Goal: Communication & Community: Answer question/provide support

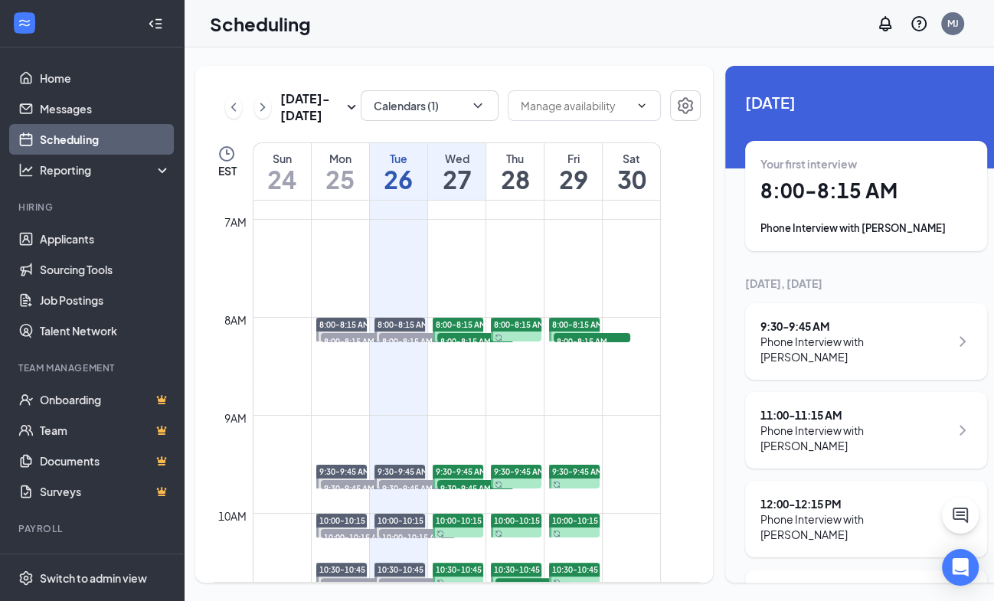
scroll to position [191, 0]
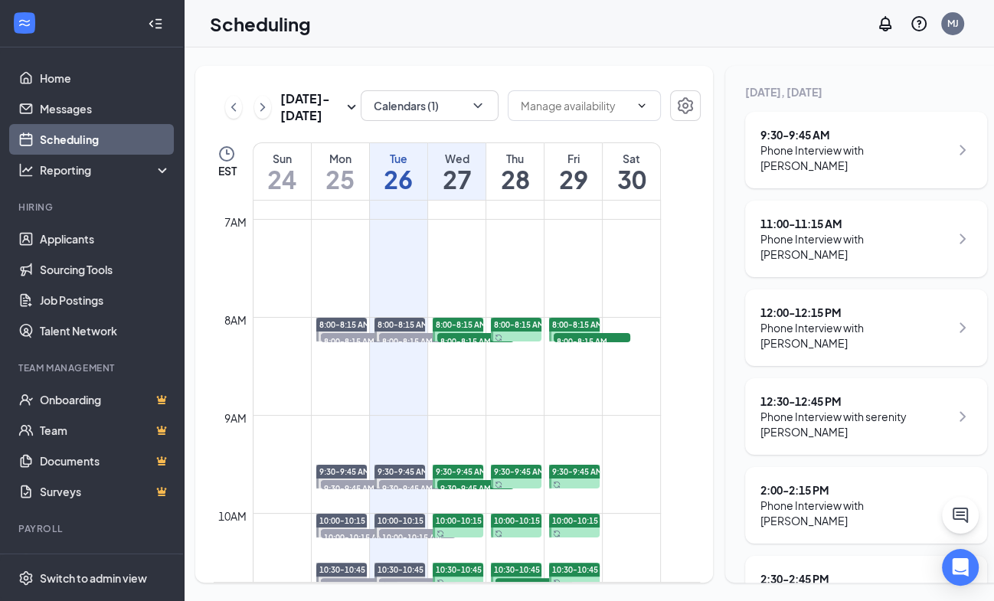
drag, startPoint x: 402, startPoint y: 173, endPoint x: 846, endPoint y: 361, distance: 482.3
click at [402, 174] on h1 "26" at bounding box center [398, 179] width 57 height 26
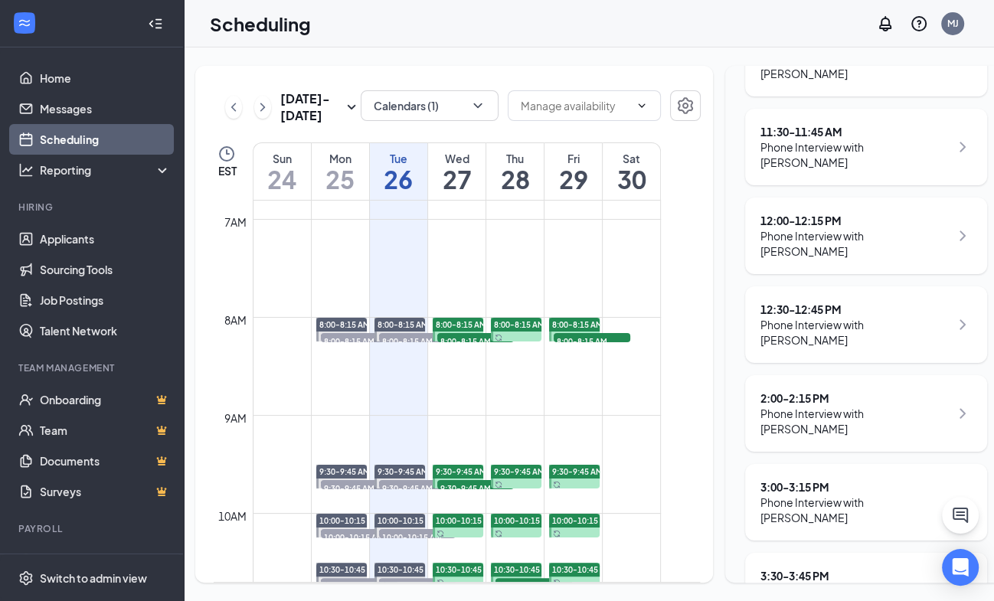
scroll to position [755, 0]
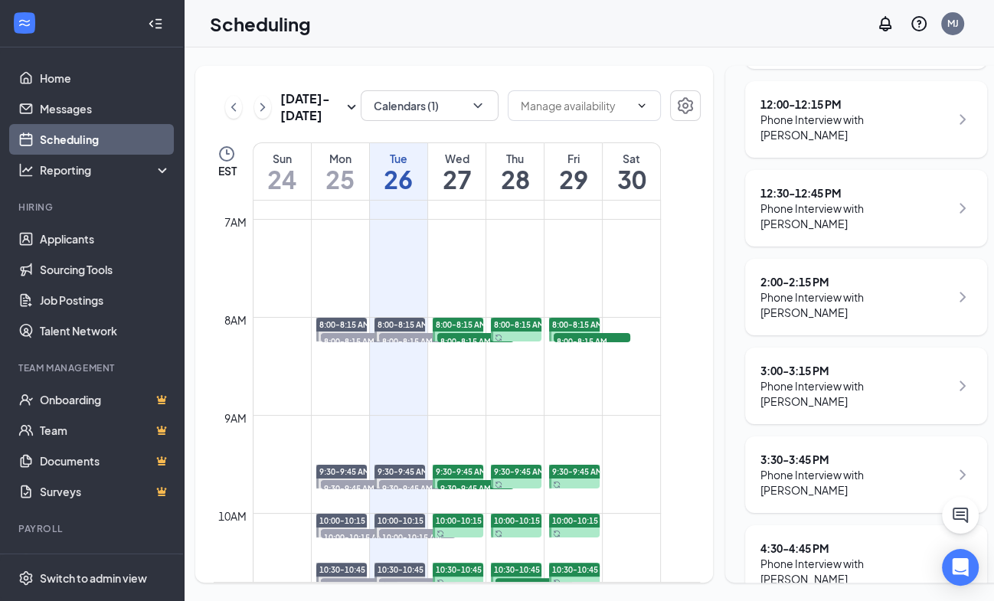
click at [790, 289] on div "Phone Interview with [PERSON_NAME]" at bounding box center [854, 304] width 189 height 31
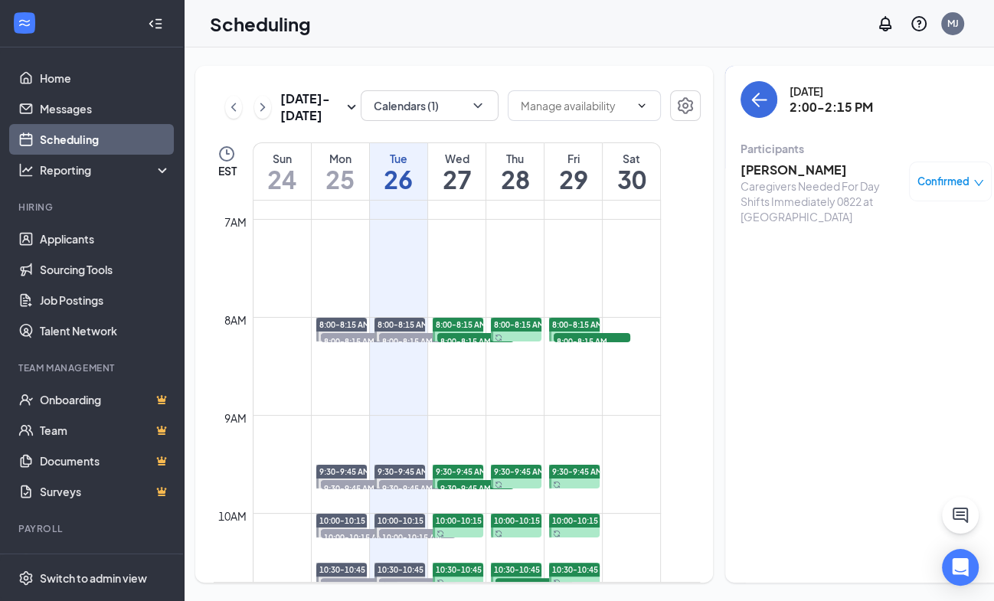
click at [773, 156] on div "Janaki Patterson Caregivers Needed For Day Shifts Immediately 0822 at Ocala Con…" at bounding box center [865, 192] width 251 height 73
click at [772, 162] on h3 "Janaki Patterson" at bounding box center [820, 170] width 161 height 17
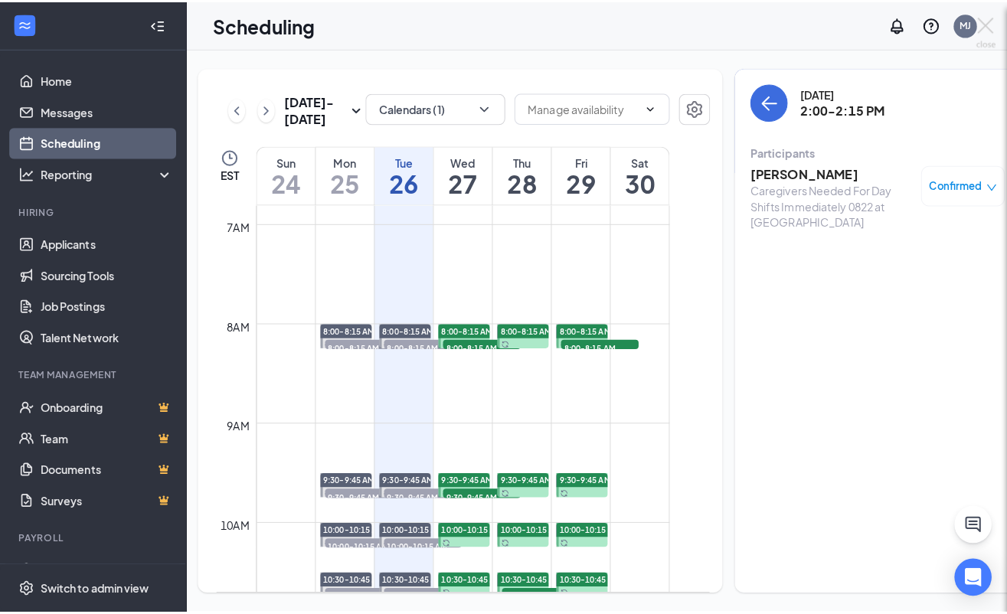
scroll to position [12, 0]
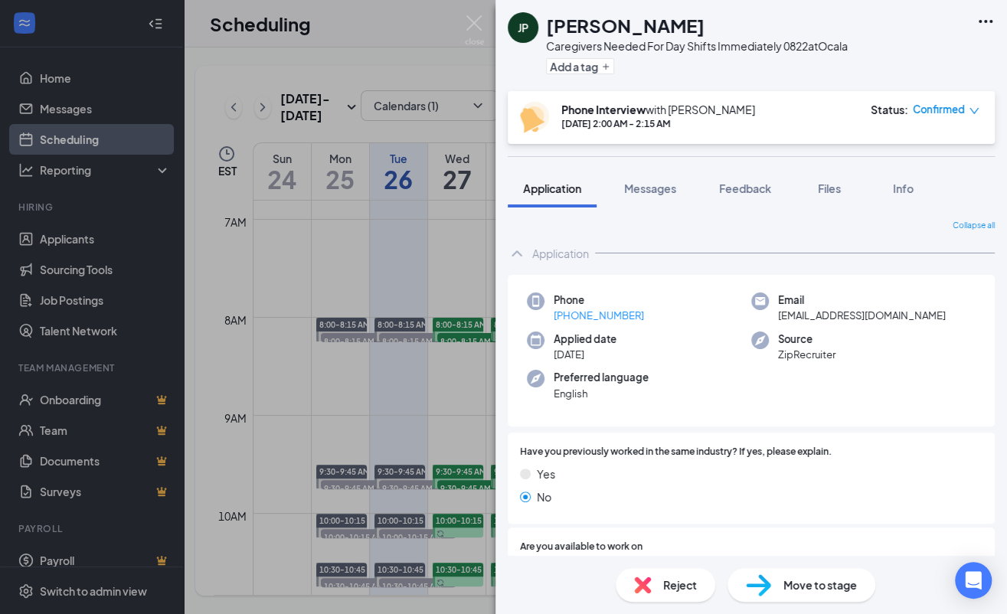
drag, startPoint x: 646, startPoint y: 318, endPoint x: 573, endPoint y: 328, distance: 73.4
click at [570, 319] on div "Phone +1 (352) 553-6089" at bounding box center [639, 307] width 224 height 31
click at [804, 41] on div "Janaki Patterson Caregivers Needed For Day Shifts Immediately 0822 at Ocala Add…" at bounding box center [697, 45] width 302 height 67
click at [654, 314] on div "Phone +1 (352) 553-6089" at bounding box center [639, 307] width 224 height 31
drag, startPoint x: 593, startPoint y: 325, endPoint x: 567, endPoint y: 320, distance: 26.6
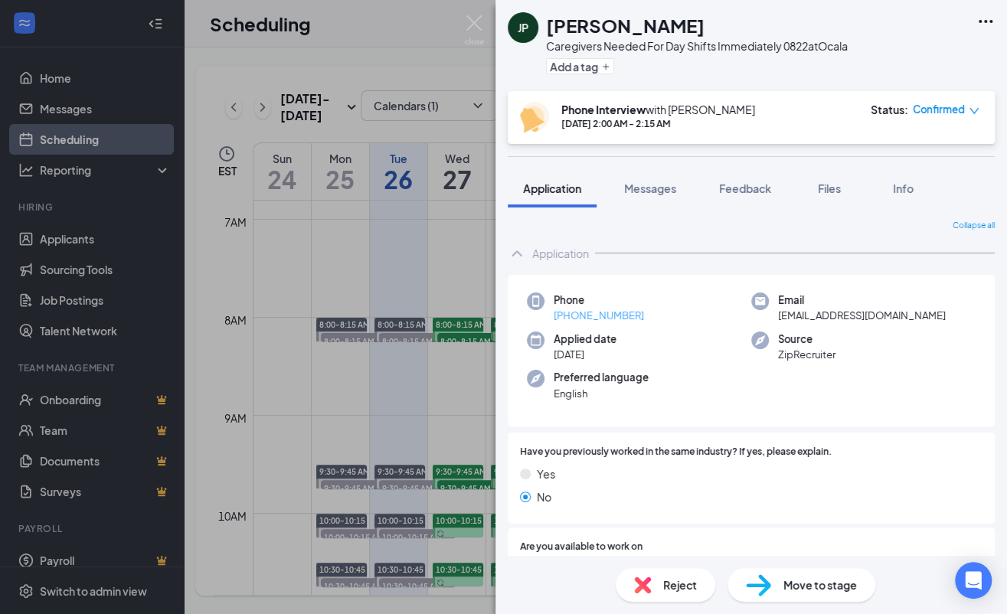
click at [567, 320] on div "Phone +1 (352) 553-6089" at bounding box center [639, 307] width 224 height 31
copy link "(352) 553-6089"
drag, startPoint x: 607, startPoint y: 54, endPoint x: 671, endPoint y: 33, distance: 67.5
click at [607, 54] on div "Add a tag" at bounding box center [697, 66] width 302 height 25
click at [652, 191] on span "Messages" at bounding box center [650, 188] width 52 height 14
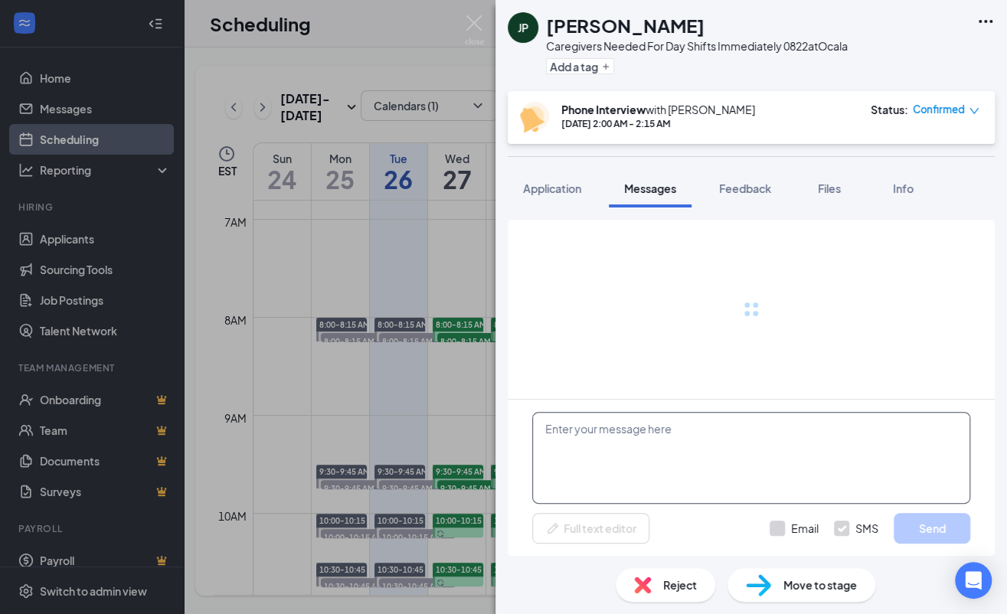
click at [637, 446] on textarea at bounding box center [751, 458] width 438 height 92
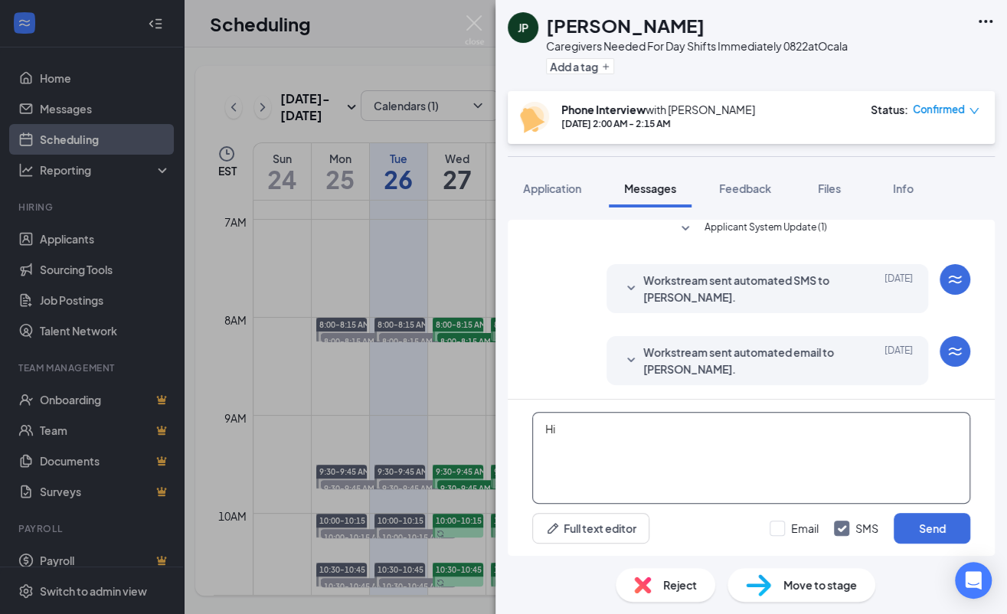
scroll to position [197, 0]
drag, startPoint x: 646, startPoint y: 422, endPoint x: 747, endPoint y: 438, distance: 102.3
click at [646, 422] on textarea "Hi Janaki," at bounding box center [751, 458] width 438 height 92
paste textarea "your schedule for the In-person Interview will be on August , at 3PM. Our addre…"
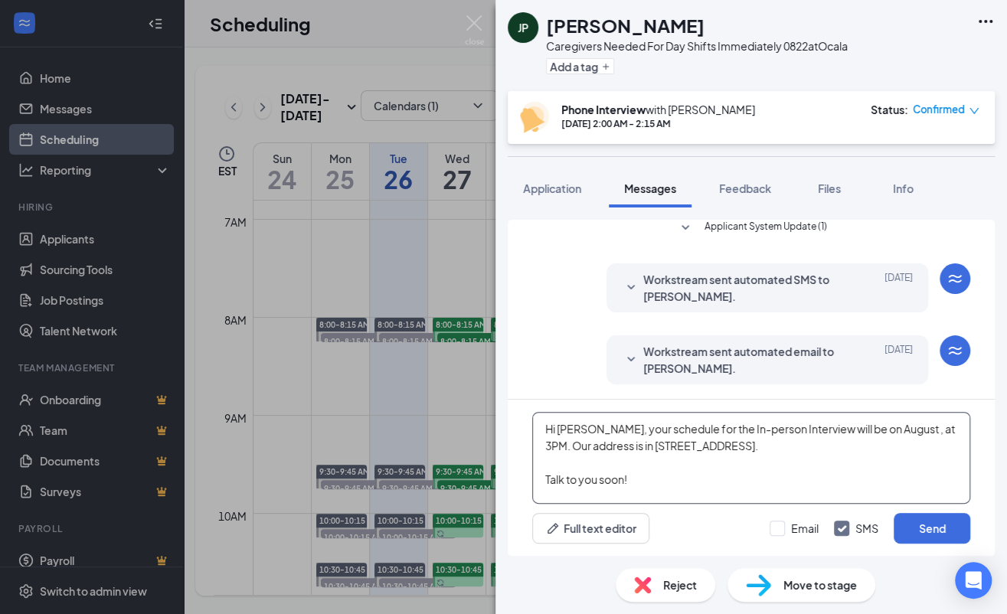
click at [887, 428] on textarea "Hi Janaki, your schedule for the In-person Interview will be on August , at 3PM…" at bounding box center [751, 458] width 438 height 92
click at [904, 429] on textarea "Hi Janaki, your schedule for the In-person Interview will be on August 29, at 3…" at bounding box center [751, 458] width 438 height 92
click at [557, 447] on textarea "Hi Janaki, your schedule for the In-person Interview will be on August 29, Frid…" at bounding box center [751, 458] width 438 height 92
type textarea "Hi Janaki, your schedule for the In-person Interview will be on August 29, Frid…"
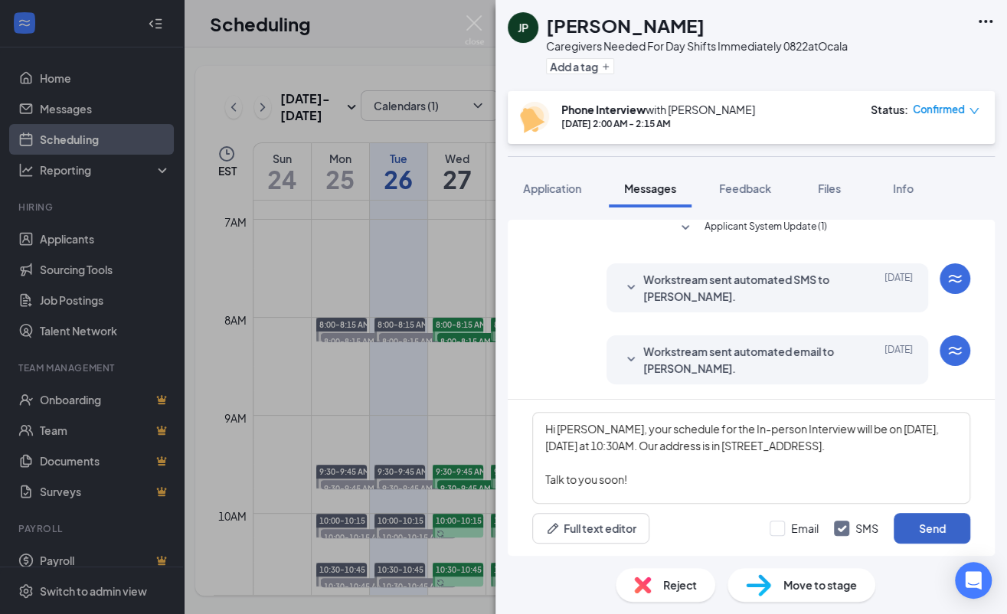
click at [900, 530] on button "Send" at bounding box center [931, 528] width 77 height 31
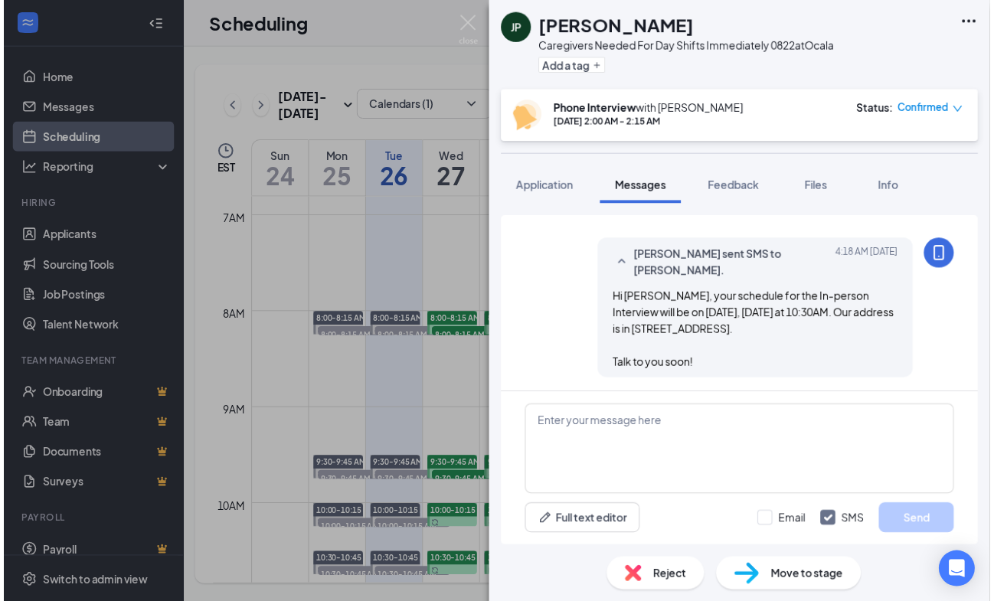
scroll to position [362, 0]
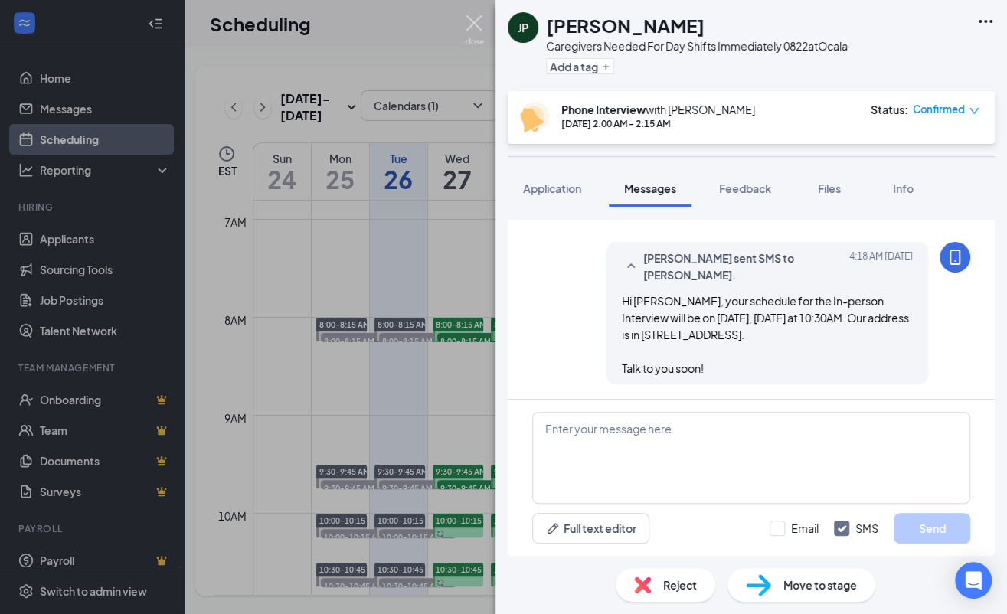
click at [472, 24] on img at bounding box center [474, 30] width 19 height 30
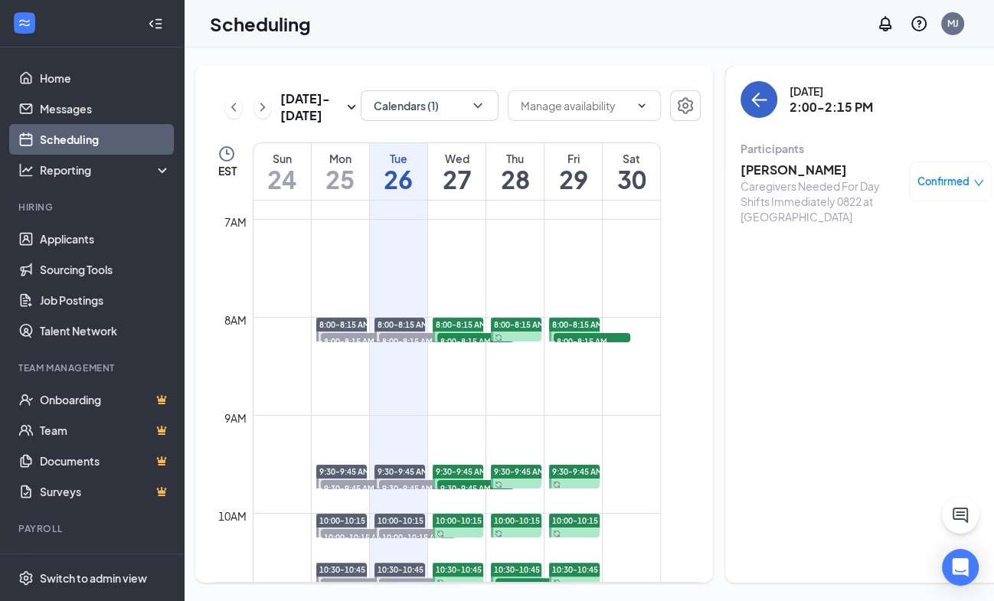
click at [749, 90] on icon "ArrowLeft" at bounding box center [758, 99] width 18 height 18
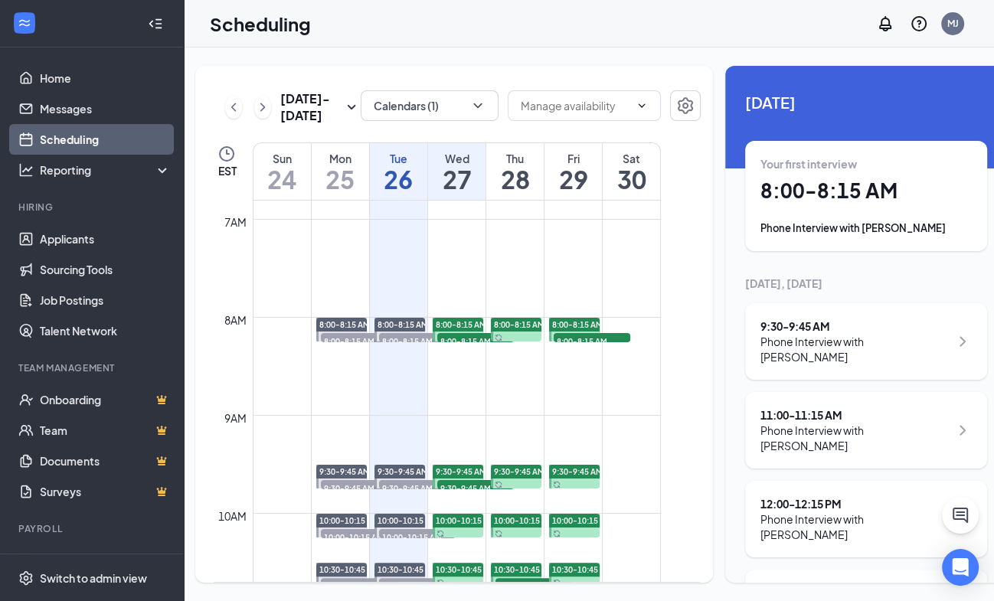
drag, startPoint x: 596, startPoint y: 8, endPoint x: 606, endPoint y: 0, distance: 12.0
click at [596, 8] on div "Scheduling MJ" at bounding box center [589, 23] width 810 height 47
click at [392, 166] on div "Tue" at bounding box center [398, 158] width 57 height 15
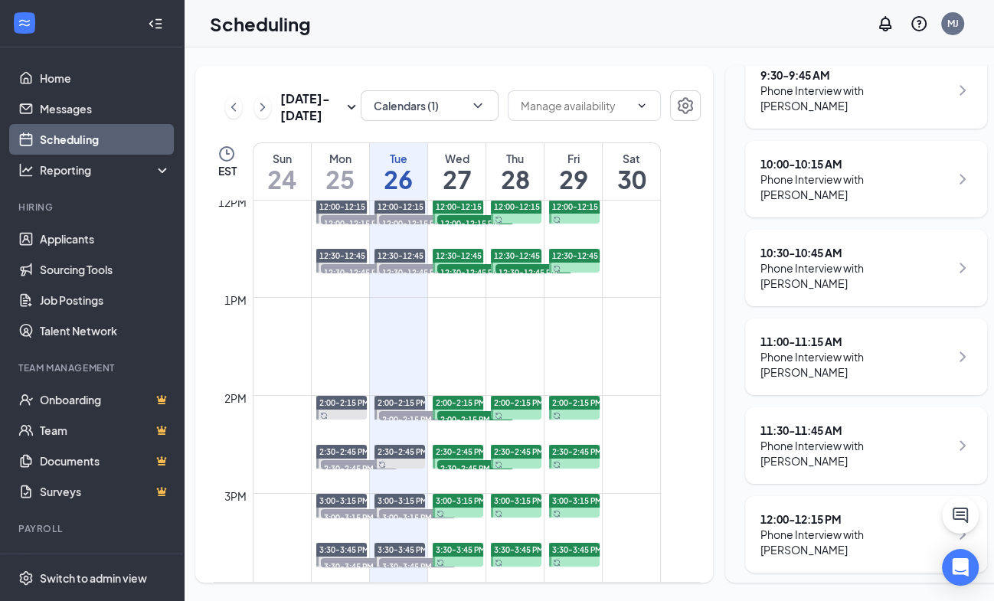
scroll to position [680, 0]
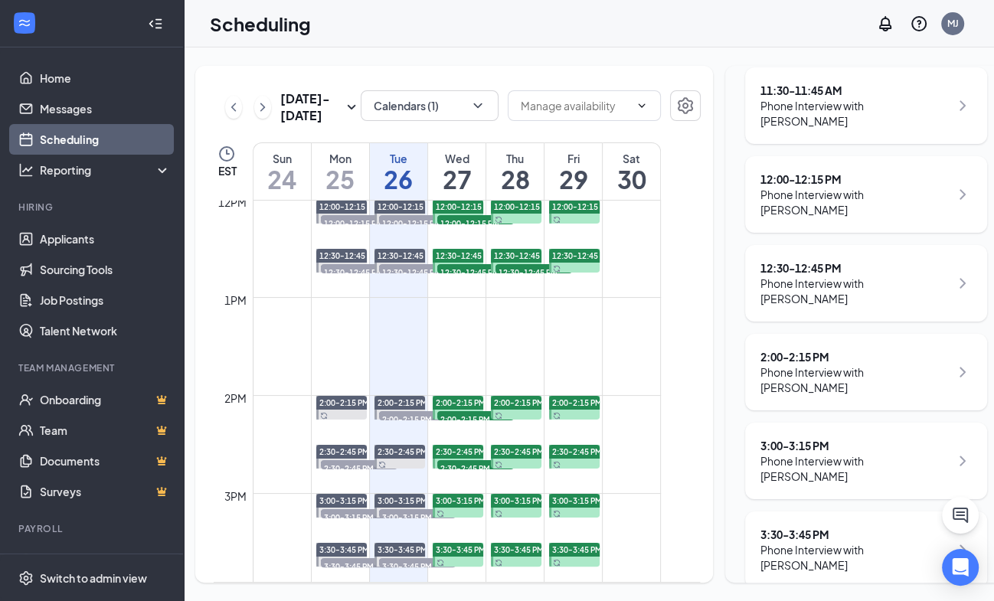
click at [778, 438] on div "3:00 - 3:15 PM" at bounding box center [854, 445] width 189 height 15
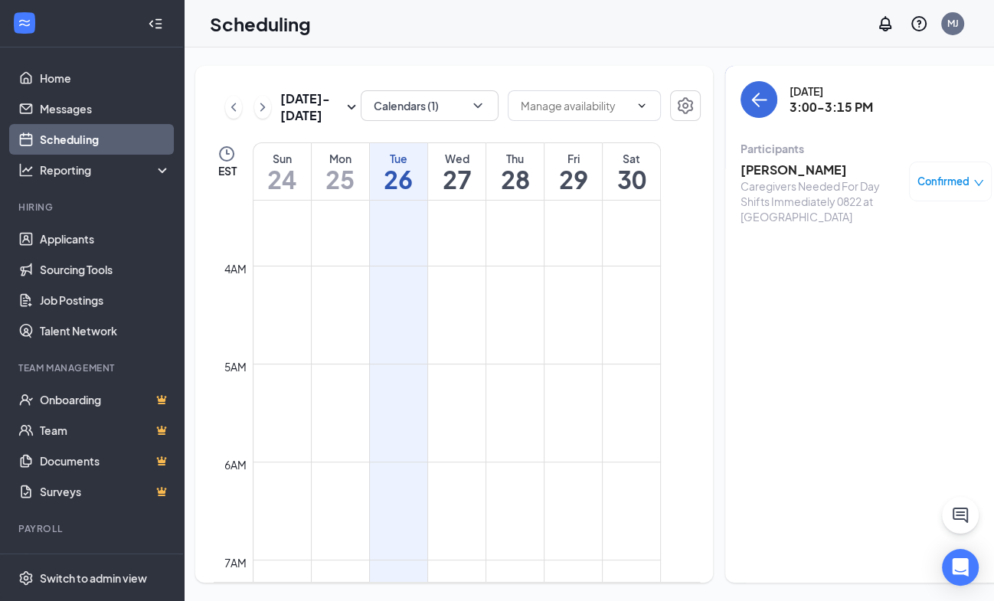
click at [751, 171] on h3 "Annette Stamper" at bounding box center [820, 170] width 161 height 17
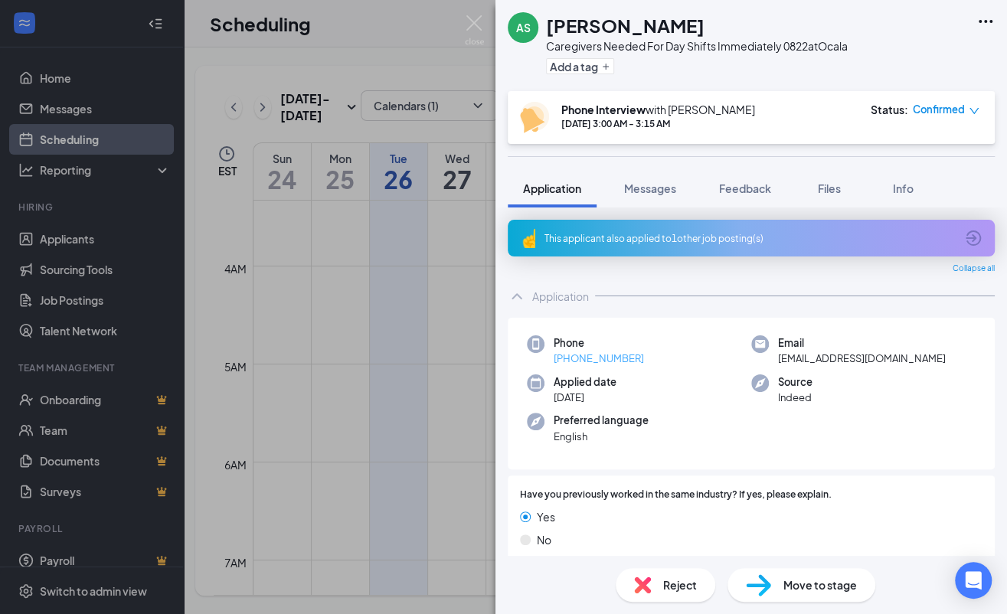
drag, startPoint x: 606, startPoint y: 357, endPoint x: 570, endPoint y: 357, distance: 36.7
click at [570, 357] on div "Phone +1 (352) 697-9589" at bounding box center [639, 350] width 224 height 31
copy link "352) 697-9589"
click at [602, 68] on icon "Plus" at bounding box center [605, 66] width 9 height 9
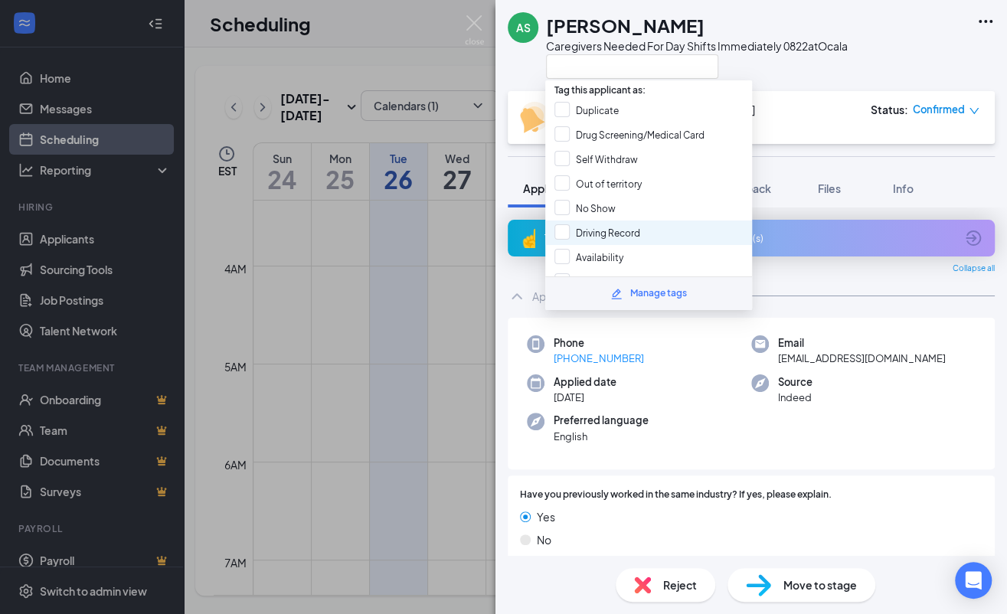
click at [638, 220] on div "Driving Record" at bounding box center [648, 232] width 207 height 24
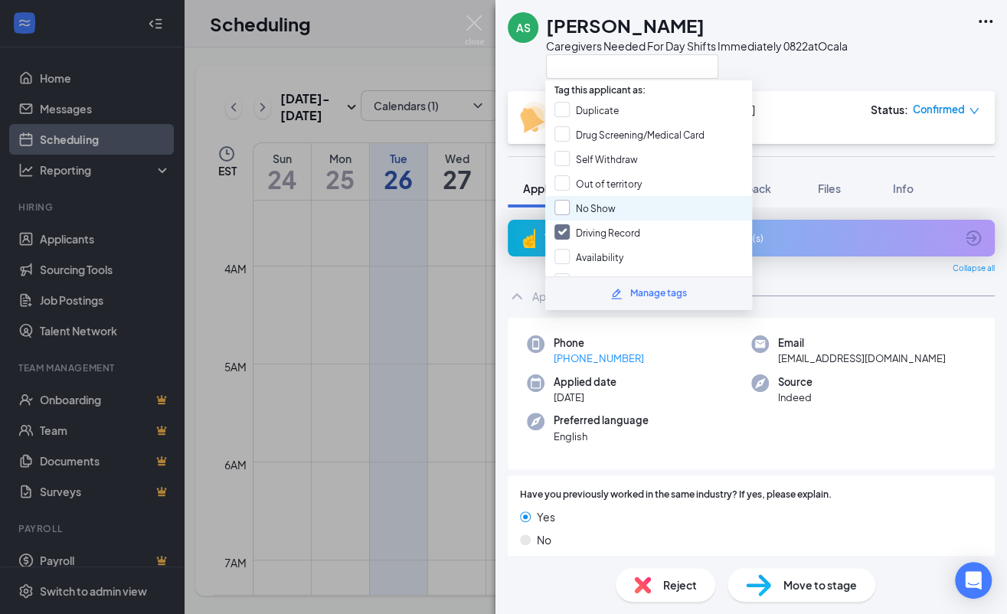
drag, startPoint x: 567, startPoint y: 224, endPoint x: 564, endPoint y: 205, distance: 18.5
click at [567, 220] on div "Driving Record" at bounding box center [648, 232] width 207 height 24
checkbox input "false"
click at [564, 205] on input "No Show" at bounding box center [584, 208] width 61 height 17
checkbox input "true"
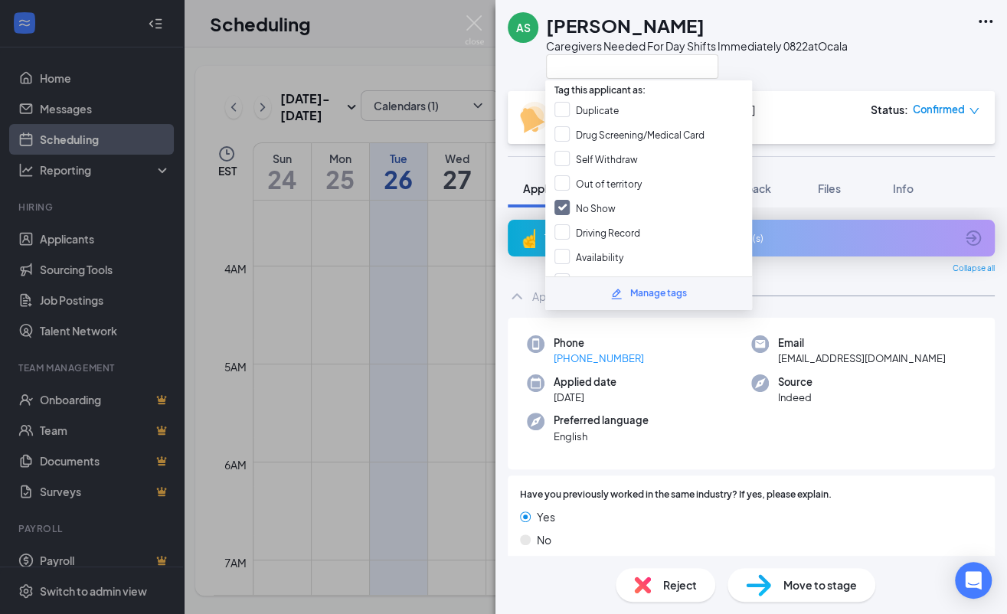
click at [847, 58] on div at bounding box center [697, 66] width 302 height 25
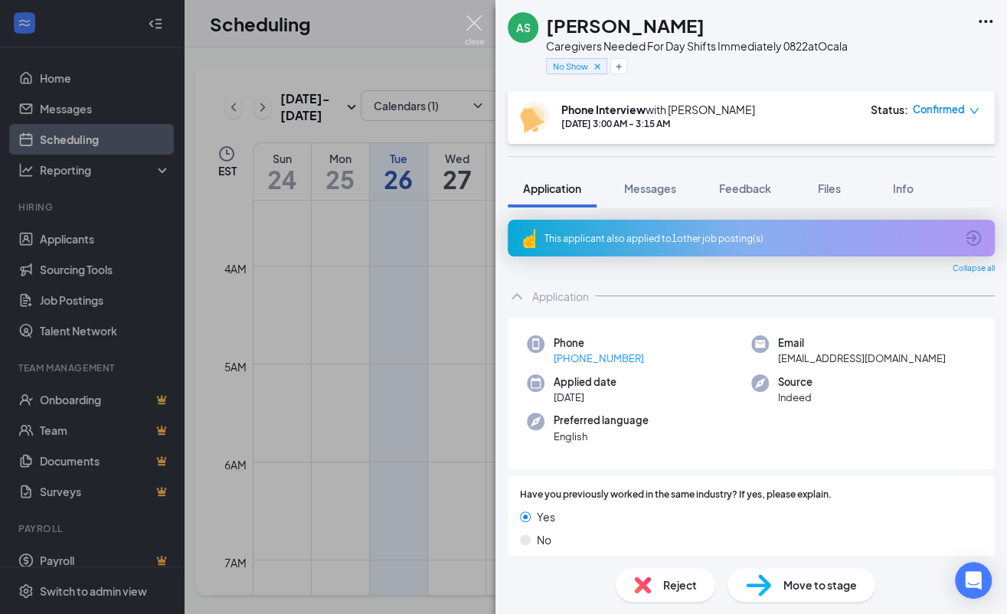
click at [475, 28] on img at bounding box center [474, 30] width 19 height 30
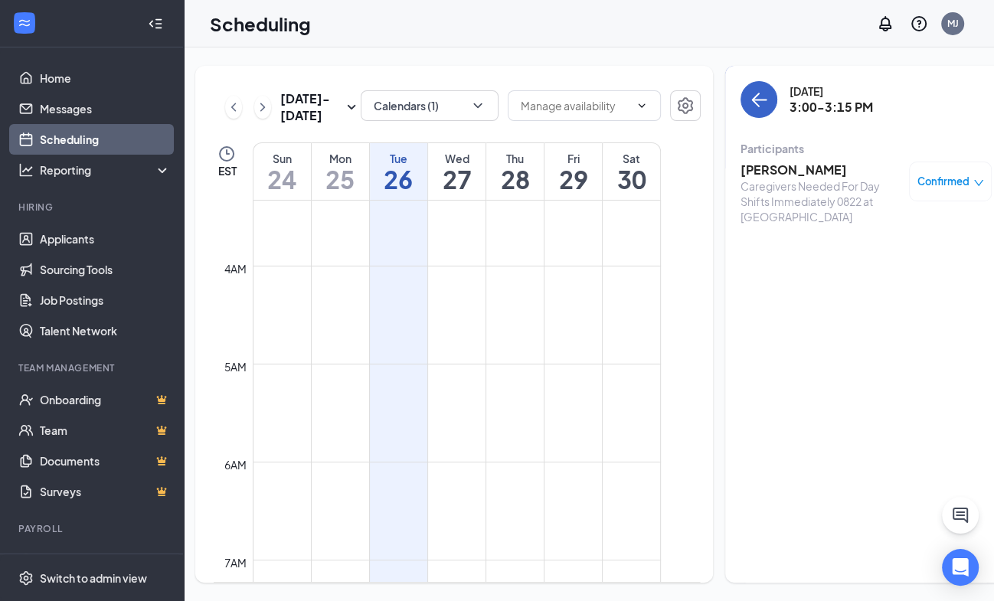
drag, startPoint x: 737, startPoint y: 104, endPoint x: 717, endPoint y: 228, distance: 125.7
click at [749, 104] on icon "ArrowLeft" at bounding box center [758, 99] width 18 height 18
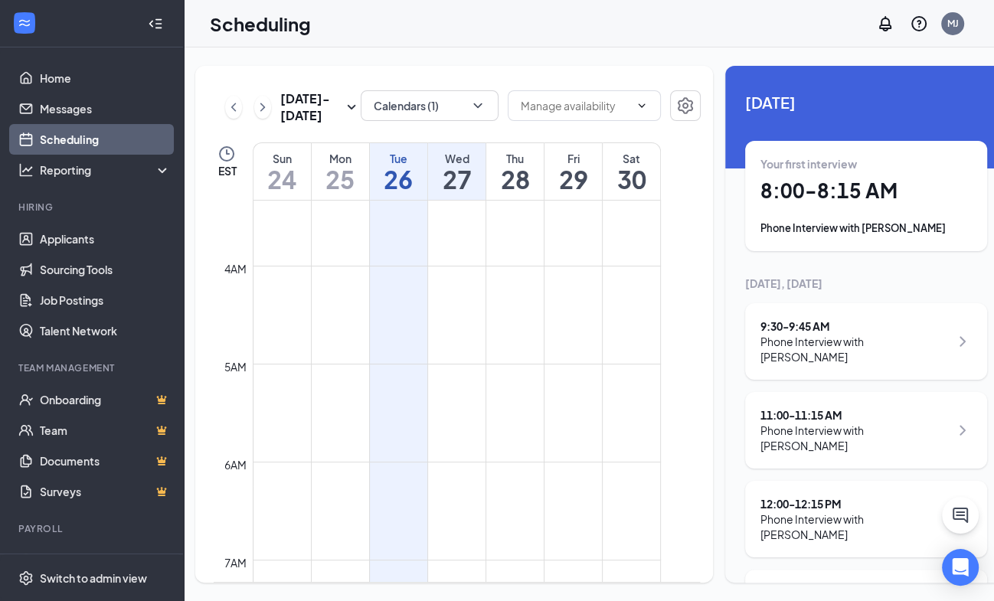
click at [387, 166] on div "Tue" at bounding box center [398, 158] width 57 height 15
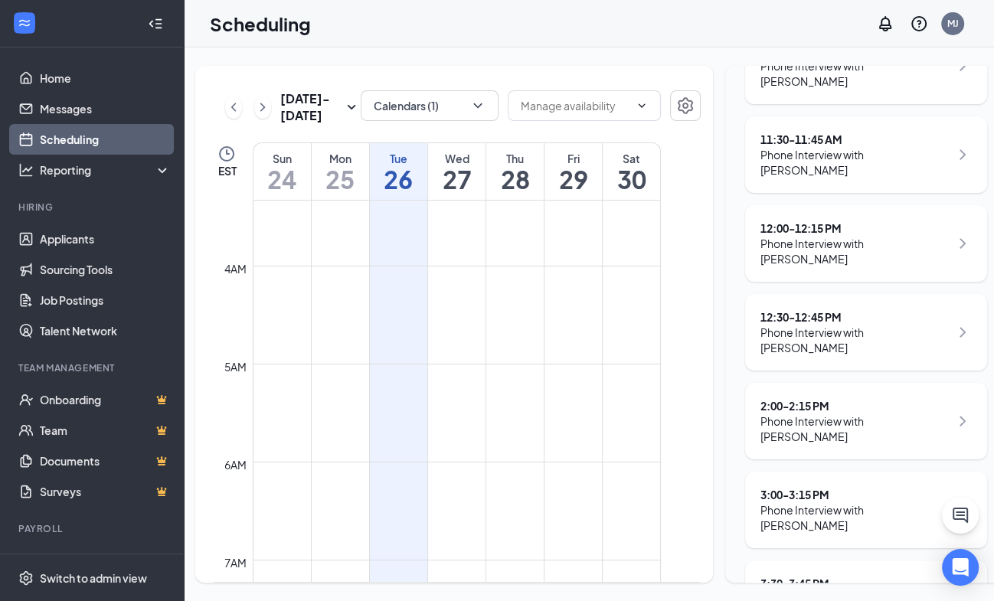
scroll to position [770, 0]
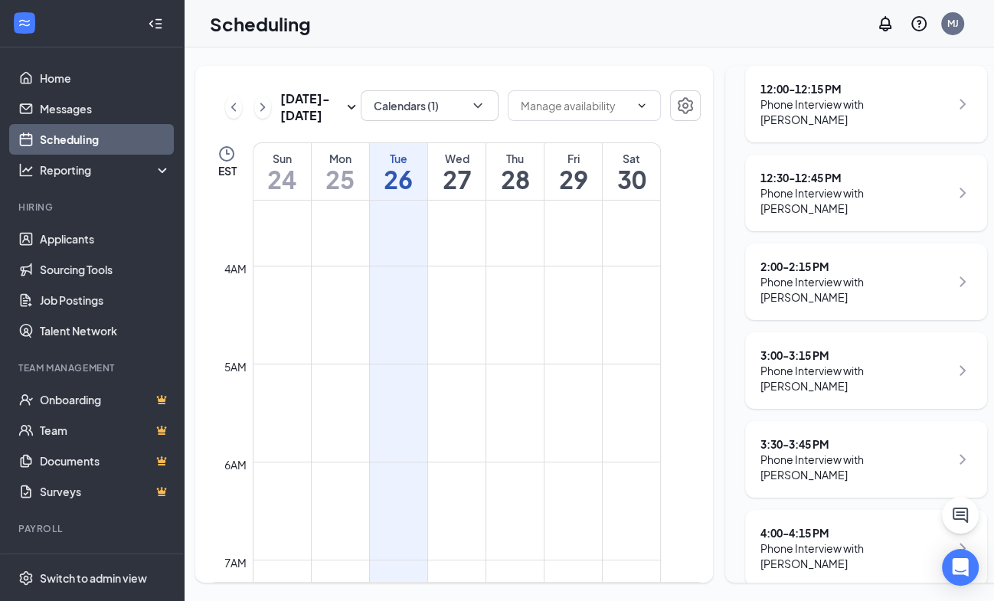
click at [801, 454] on div "Phone Interview with [PERSON_NAME]" at bounding box center [854, 467] width 189 height 31
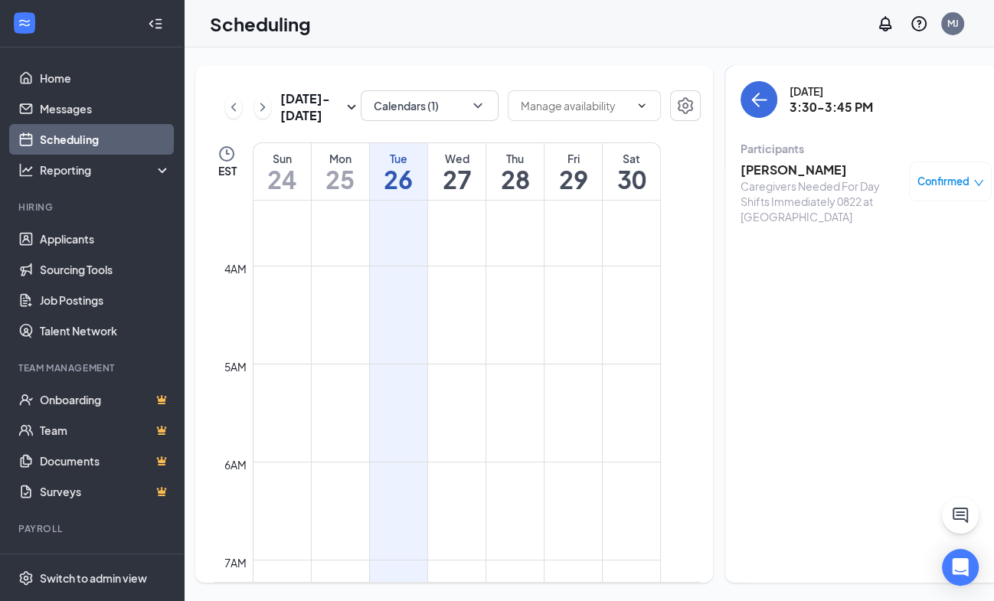
click at [772, 167] on h3 "Arleti Gonzalez" at bounding box center [820, 170] width 161 height 17
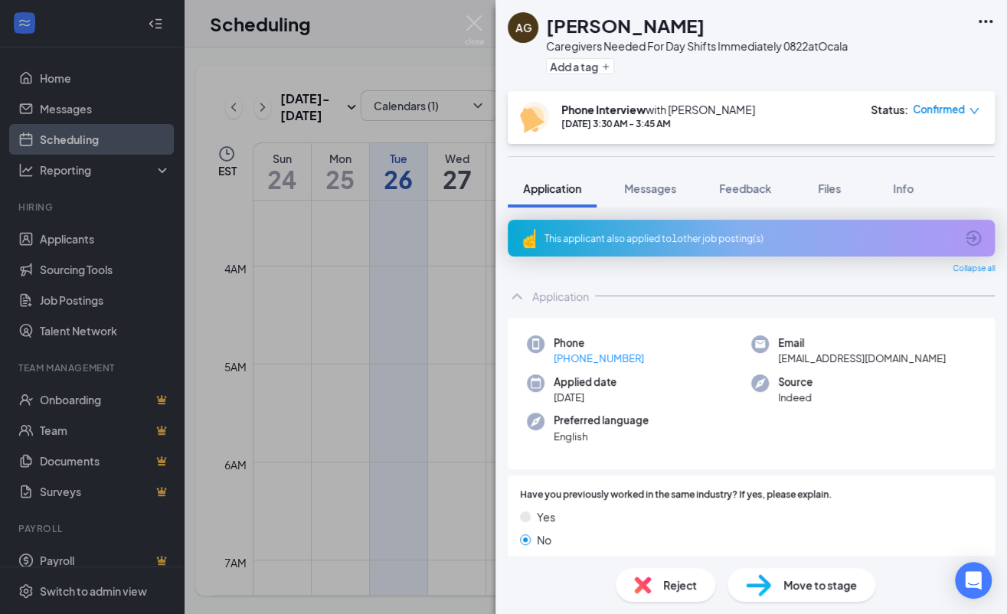
drag, startPoint x: 660, startPoint y: 351, endPoint x: 588, endPoint y: 544, distance: 205.9
click at [572, 363] on div "Phone +1 (407) 428-8545" at bounding box center [639, 350] width 224 height 31
copy link "407) 428-8545"
click at [588, 64] on button "Add a tag" at bounding box center [580, 66] width 68 height 16
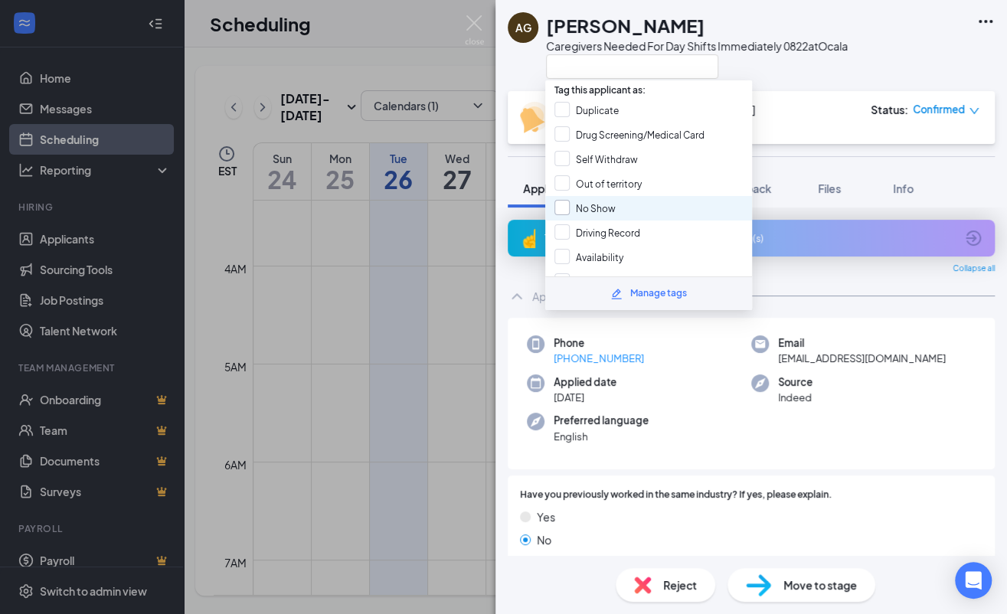
click at [583, 207] on input "No Show" at bounding box center [584, 208] width 61 height 17
checkbox input "true"
click at [833, 69] on div at bounding box center [697, 66] width 302 height 25
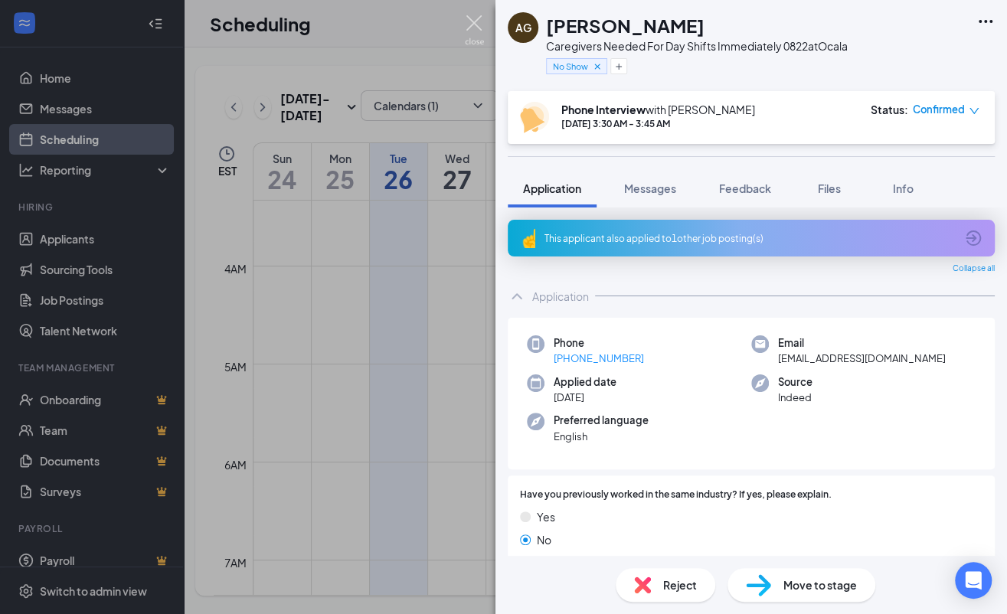
drag, startPoint x: 467, startPoint y: 27, endPoint x: 661, endPoint y: 96, distance: 206.3
click at [467, 28] on img at bounding box center [474, 30] width 19 height 30
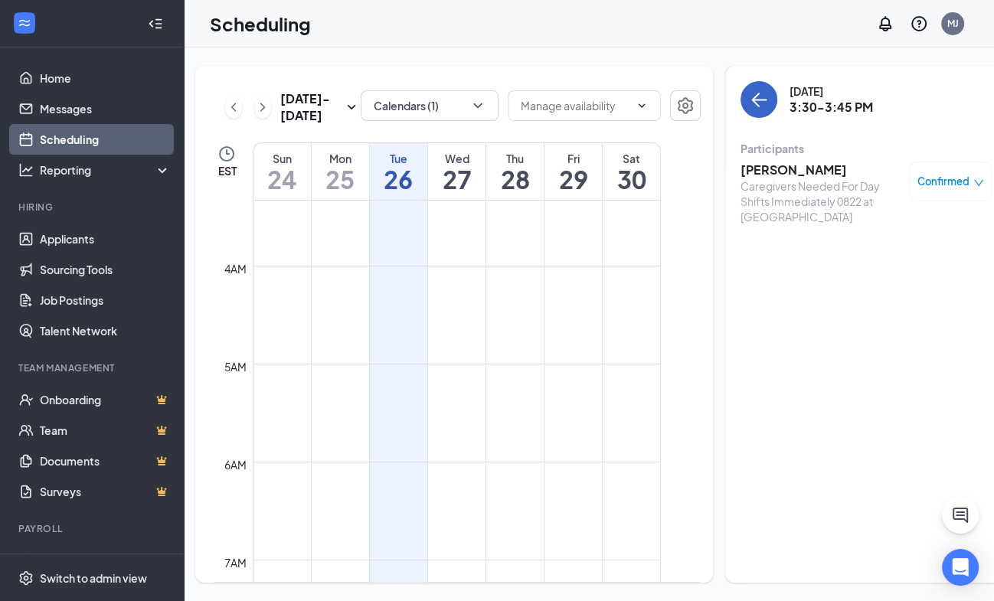
drag, startPoint x: 729, startPoint y: 110, endPoint x: 840, endPoint y: 348, distance: 262.0
click at [740, 109] on button "back-button" at bounding box center [758, 99] width 37 height 37
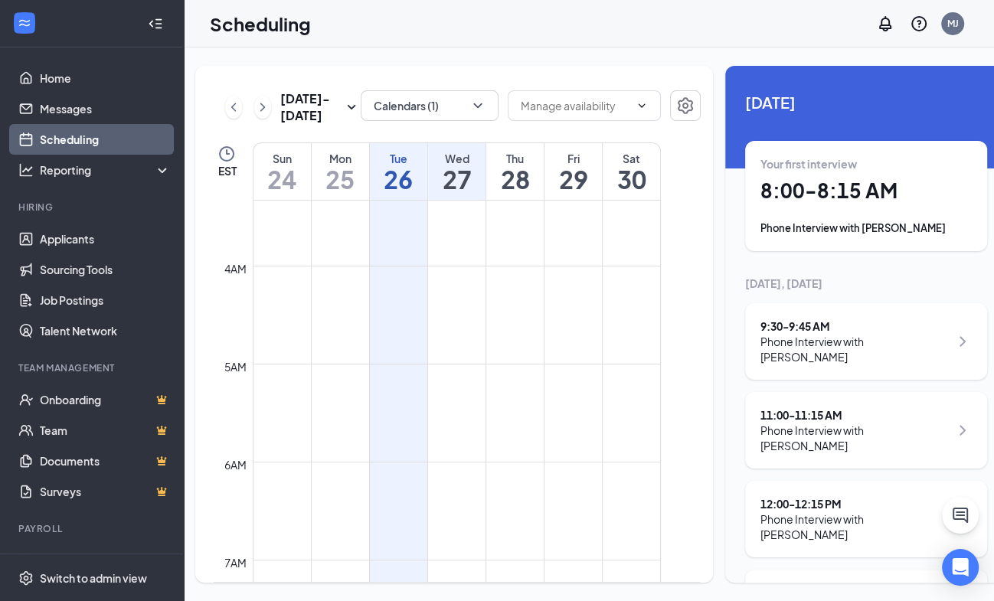
drag, startPoint x: 386, startPoint y: 190, endPoint x: 988, endPoint y: 532, distance: 692.9
click at [387, 166] on div "Tue" at bounding box center [398, 158] width 57 height 15
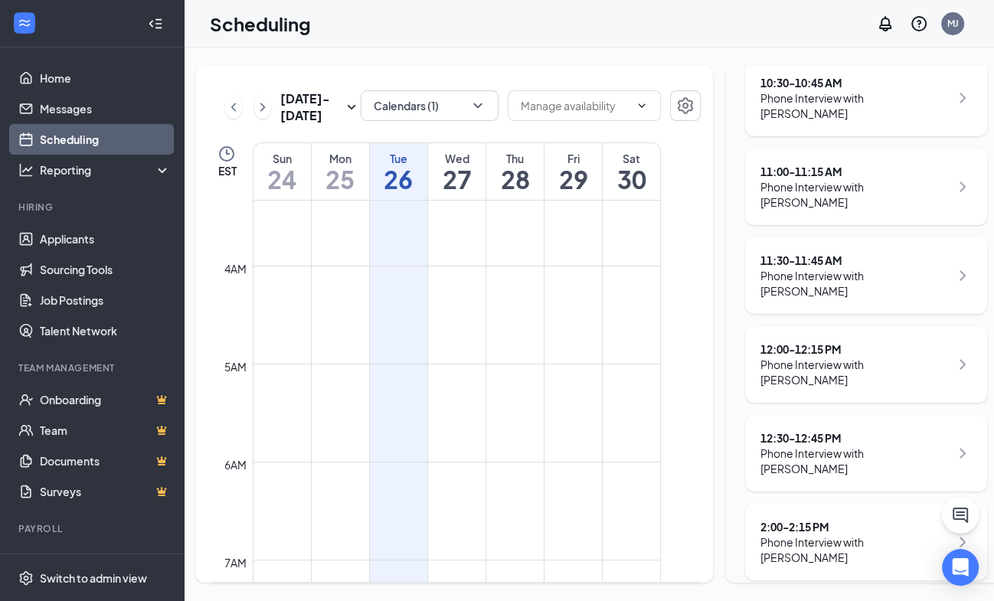
scroll to position [770, 0]
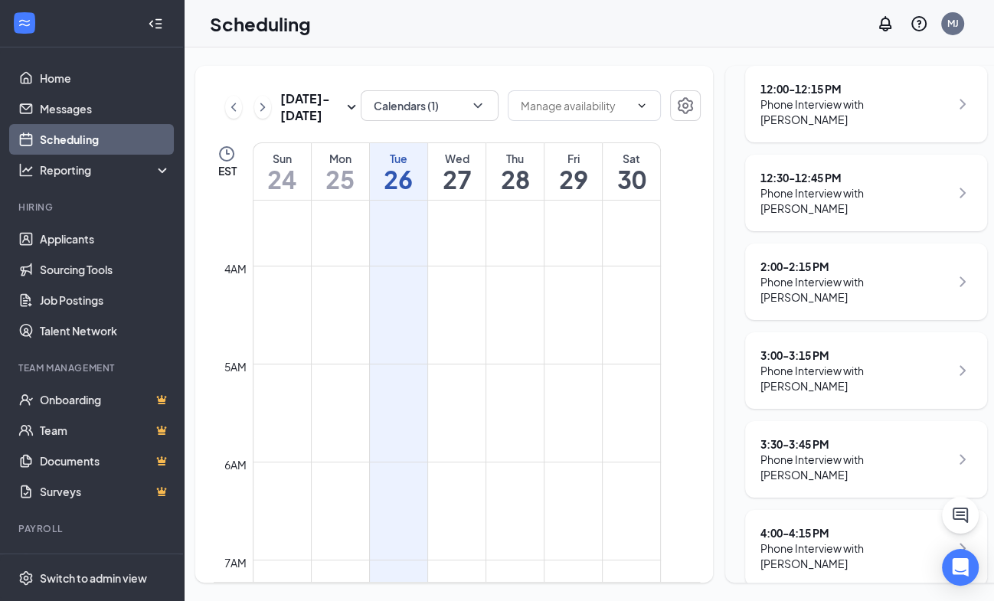
click at [787, 540] on div "Phone Interview with [PERSON_NAME]" at bounding box center [854, 555] width 189 height 31
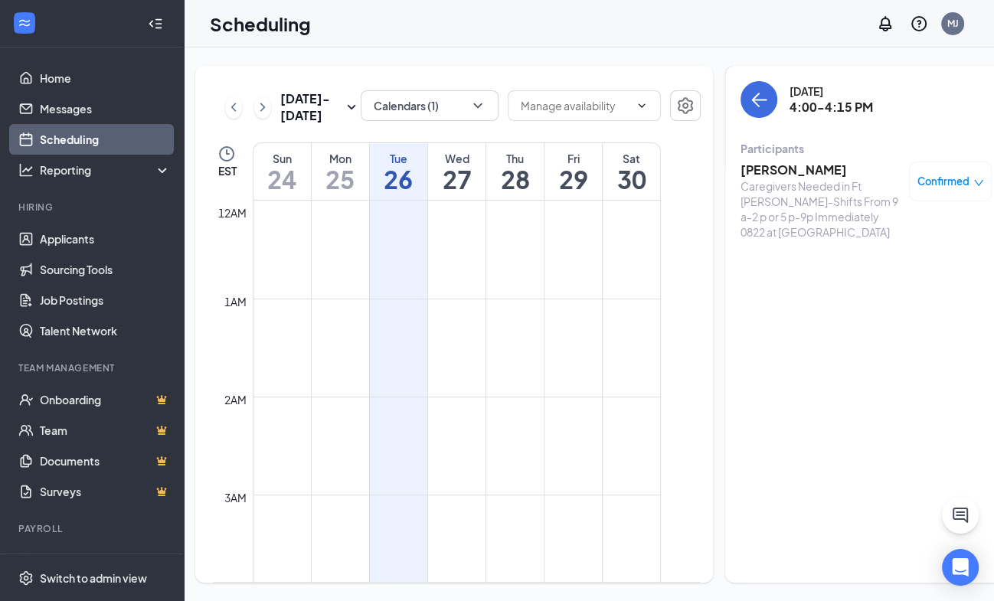
click at [761, 175] on h3 "Sheridan Harvey" at bounding box center [820, 170] width 161 height 17
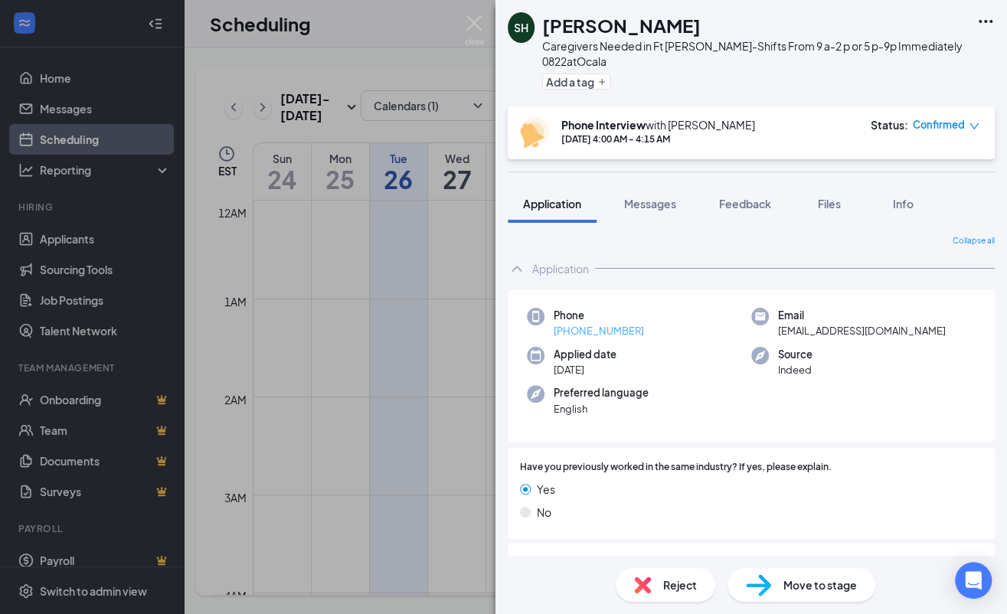
drag, startPoint x: 657, startPoint y: 332, endPoint x: 570, endPoint y: 332, distance: 86.5
click at [570, 332] on div "Phone +1 (352) 460-6884" at bounding box center [639, 323] width 224 height 31
copy link "352) 460-6884"
drag, startPoint x: 675, startPoint y: 90, endPoint x: 1004, endPoint y: 193, distance: 344.8
click at [676, 90] on div "Add a tag" at bounding box center [755, 81] width 426 height 25
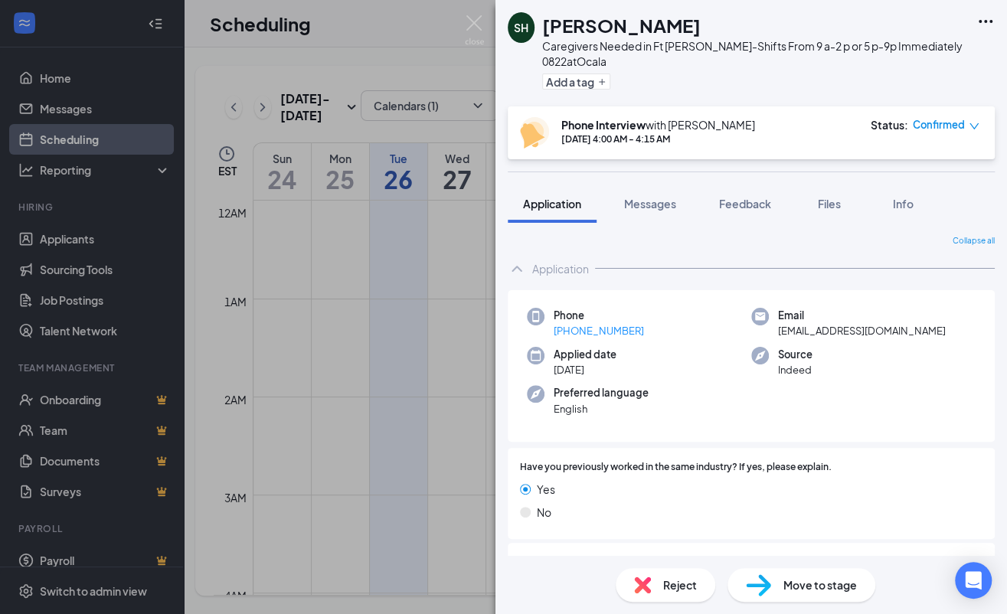
drag, startPoint x: 622, startPoint y: 24, endPoint x: 596, endPoint y: 79, distance: 60.3
click at [623, 24] on h1 "Sheridan Harvey" at bounding box center [621, 25] width 158 height 26
click at [596, 79] on button "Add a tag" at bounding box center [576, 81] width 68 height 16
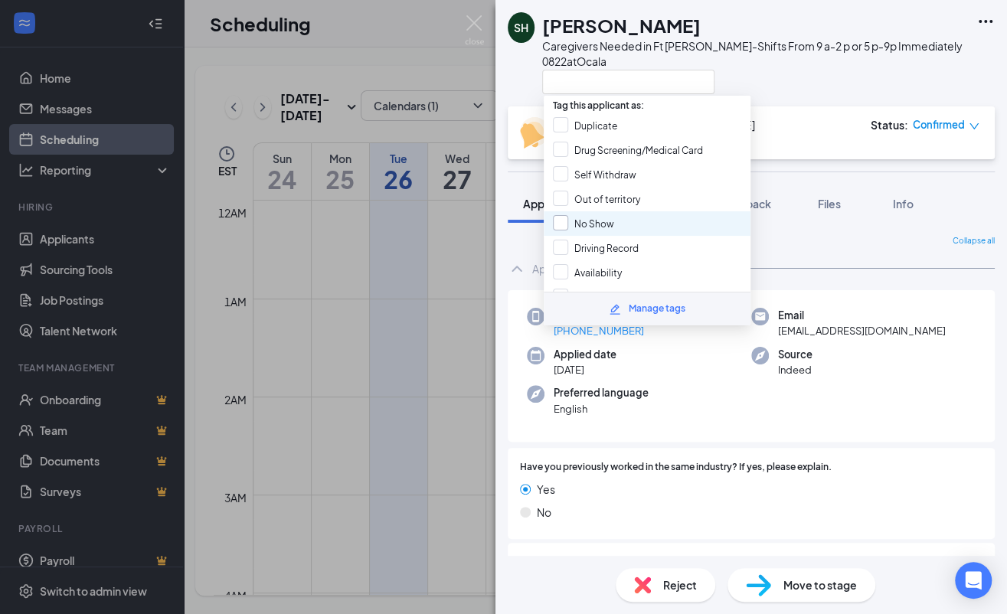
click at [603, 221] on input "No Show" at bounding box center [583, 223] width 61 height 17
checkbox input "true"
drag, startPoint x: 818, startPoint y: 80, endPoint x: 759, endPoint y: 83, distance: 58.3
click at [815, 80] on div at bounding box center [755, 81] width 426 height 25
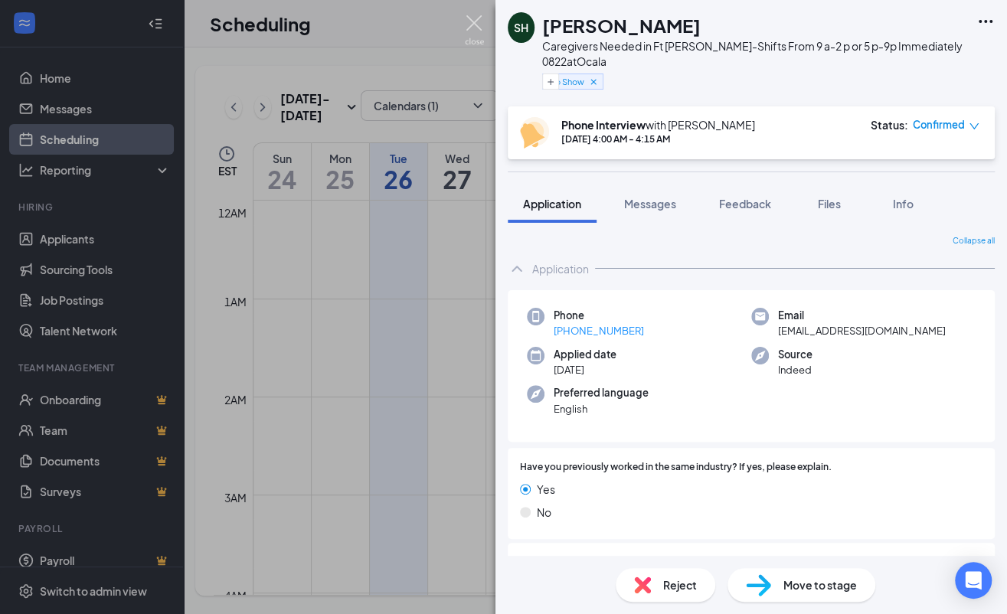
click at [471, 32] on img at bounding box center [474, 30] width 19 height 30
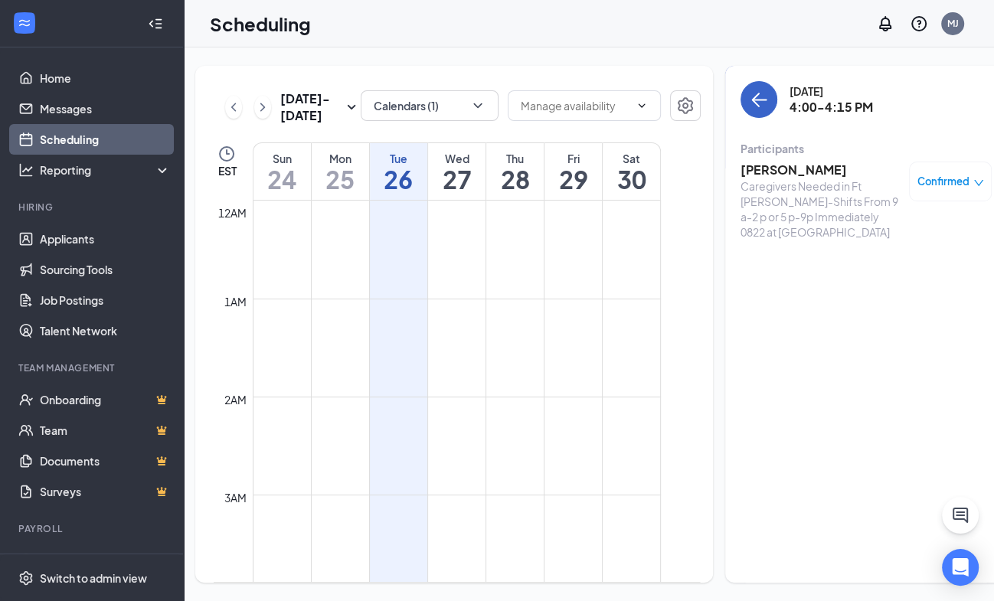
drag, startPoint x: 736, startPoint y: 101, endPoint x: 808, endPoint y: 325, distance: 235.6
click at [749, 102] on icon "ArrowLeft" at bounding box center [758, 99] width 18 height 18
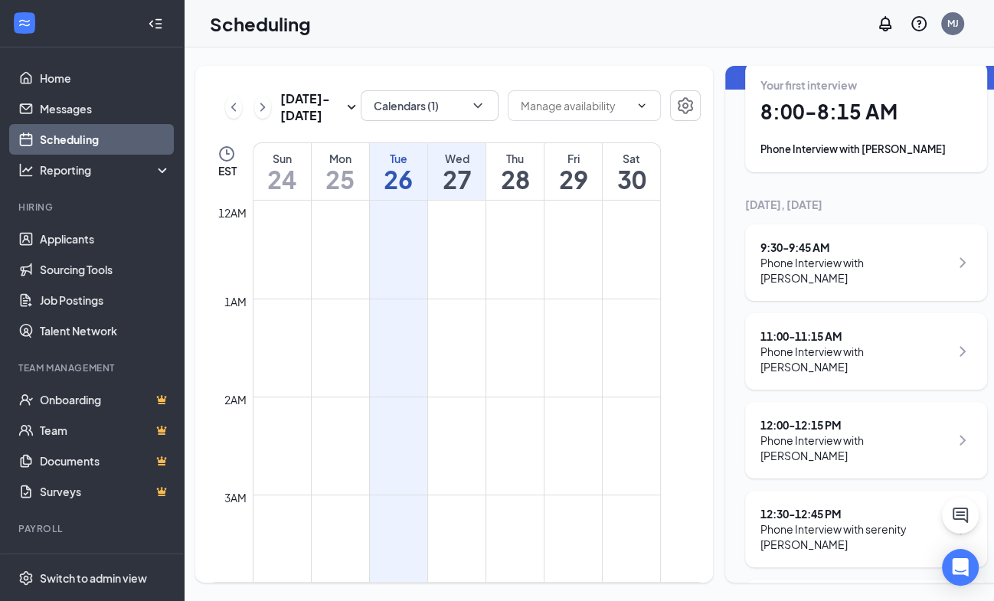
scroll to position [191, 0]
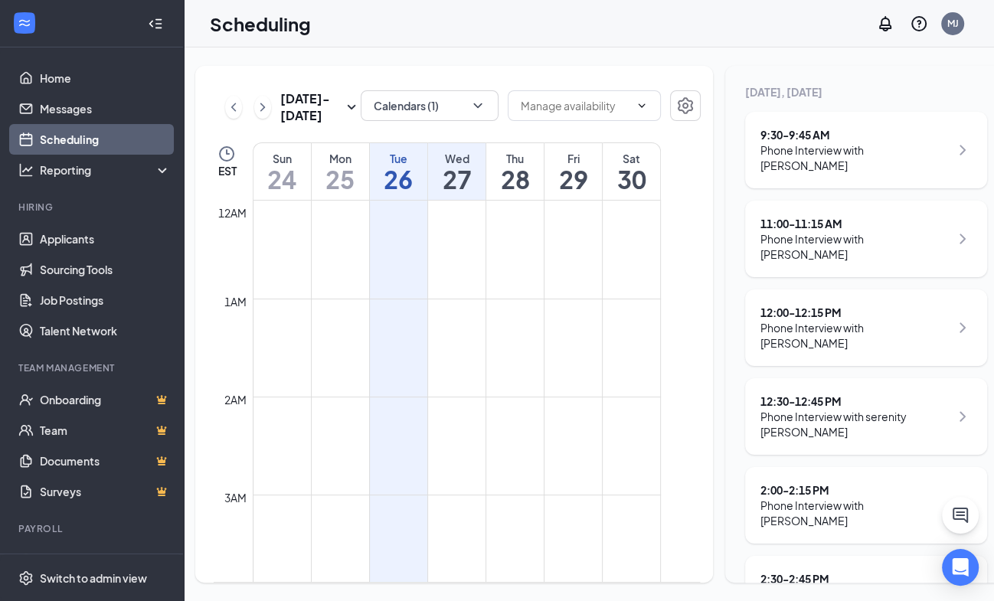
click at [397, 192] on h1 "26" at bounding box center [398, 179] width 57 height 26
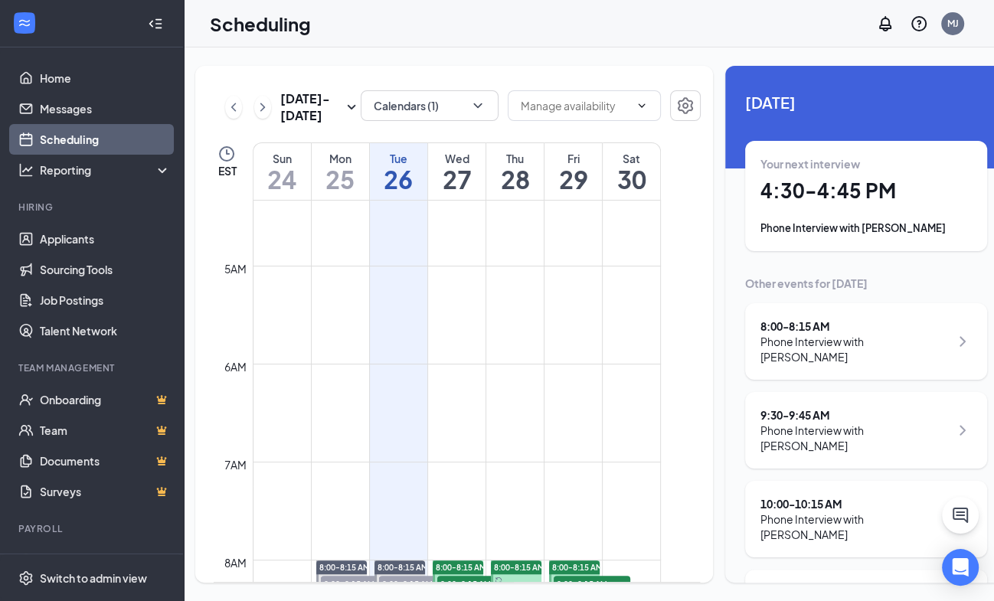
click at [769, 178] on div "Your next interview 4:30 - 4:45 PM Phone Interview with Tracy Olsen" at bounding box center [865, 196] width 211 height 80
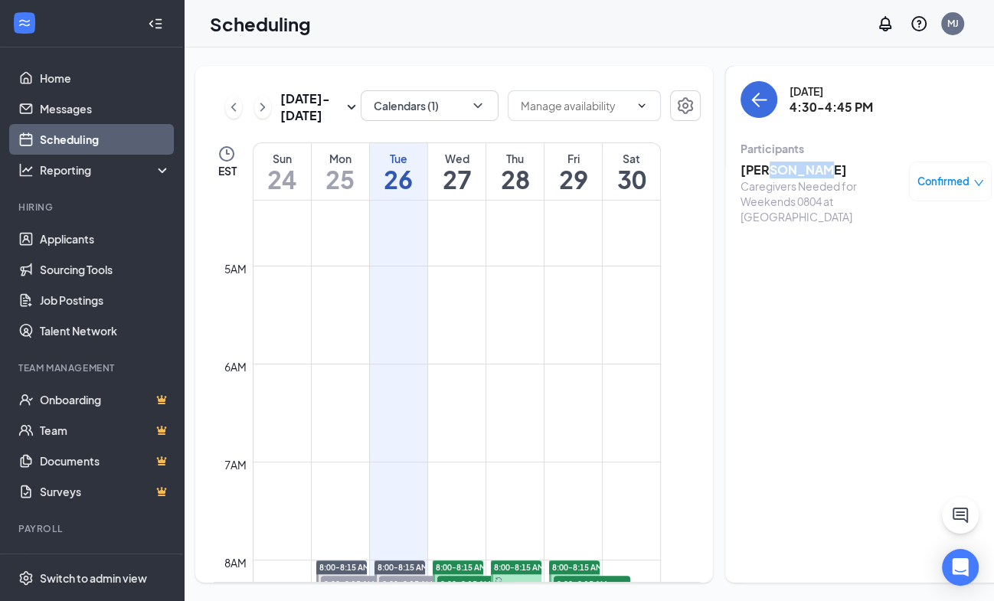
drag, startPoint x: 792, startPoint y: 142, endPoint x: 741, endPoint y: 143, distance: 51.3
click at [741, 162] on h3 "Tracy Olsen" at bounding box center [820, 170] width 161 height 17
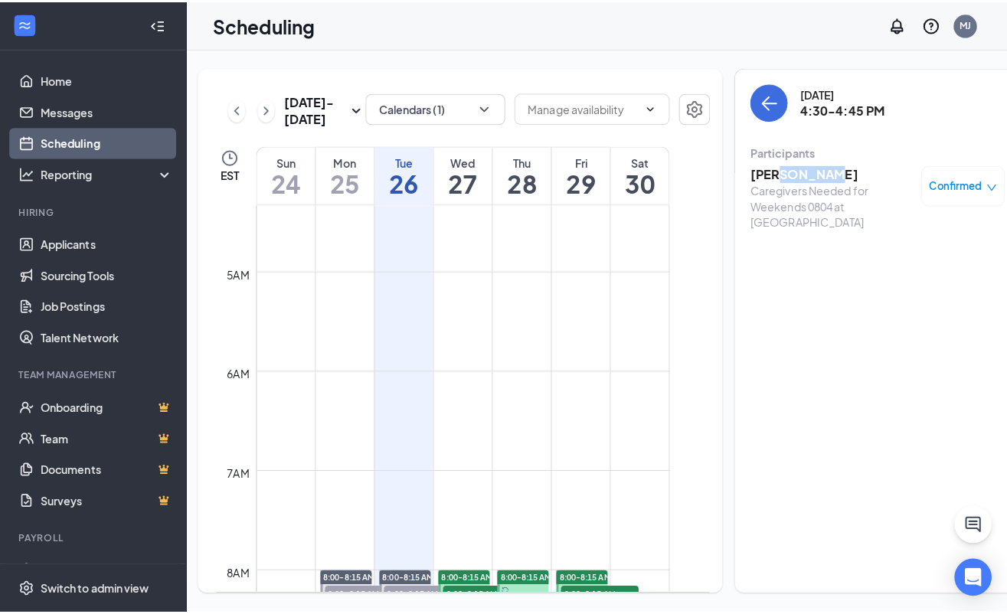
scroll to position [12, 0]
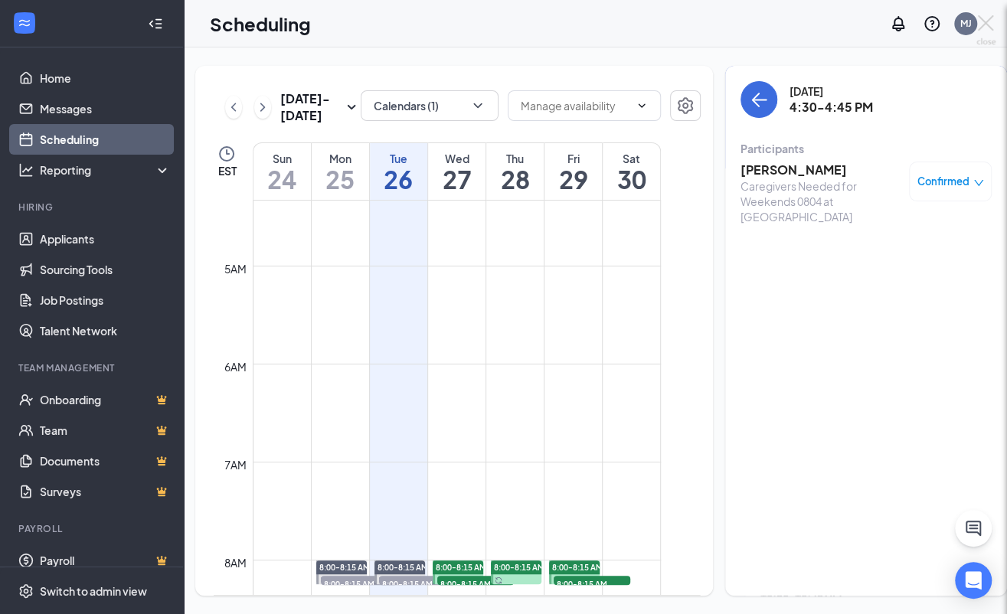
click at [743, 142] on div at bounding box center [503, 307] width 1007 height 614
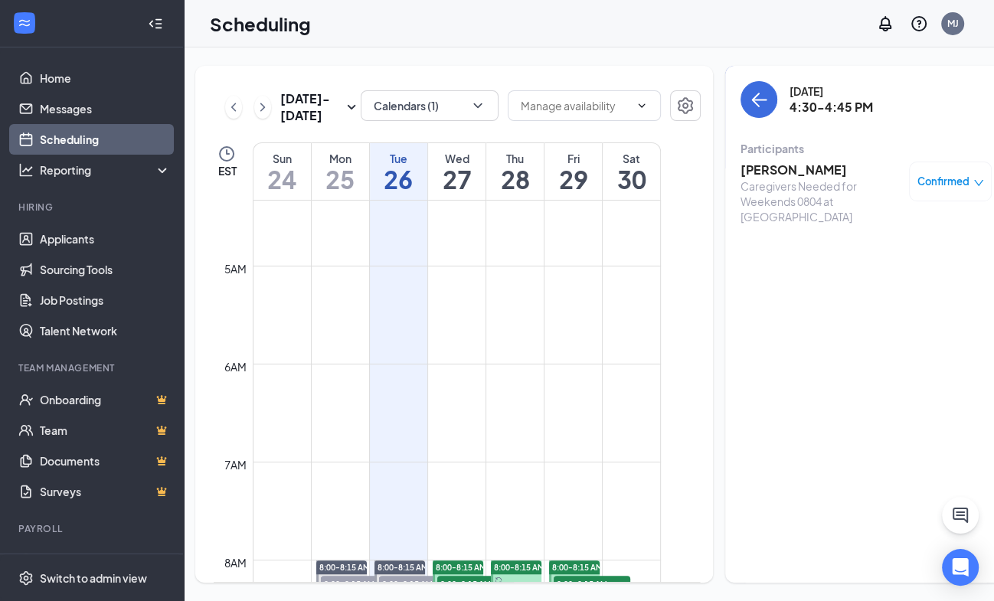
drag, startPoint x: 794, startPoint y: 165, endPoint x: 762, endPoint y: 163, distance: 32.2
click at [792, 178] on div "Caregivers Needed for Weekends 0804 at Ocala" at bounding box center [820, 201] width 161 height 46
click at [766, 162] on h3 "Tracy Olsen" at bounding box center [820, 170] width 161 height 17
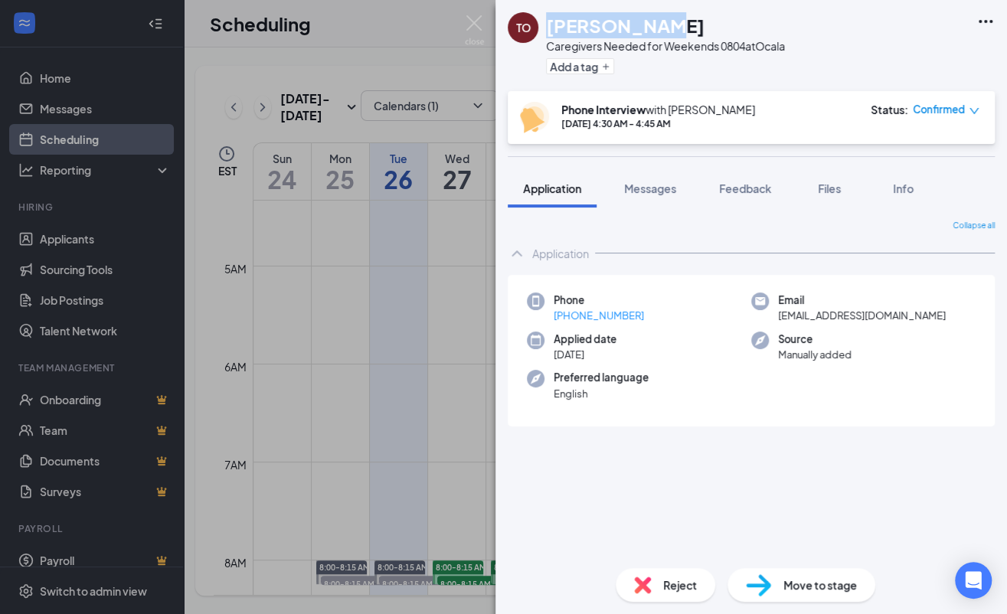
drag, startPoint x: 663, startPoint y: 28, endPoint x: 548, endPoint y: 28, distance: 114.8
click at [548, 28] on div "Tracy Olsen" at bounding box center [665, 25] width 239 height 26
copy h1 "Tracy Olsen"
click at [478, 28] on img at bounding box center [474, 30] width 19 height 30
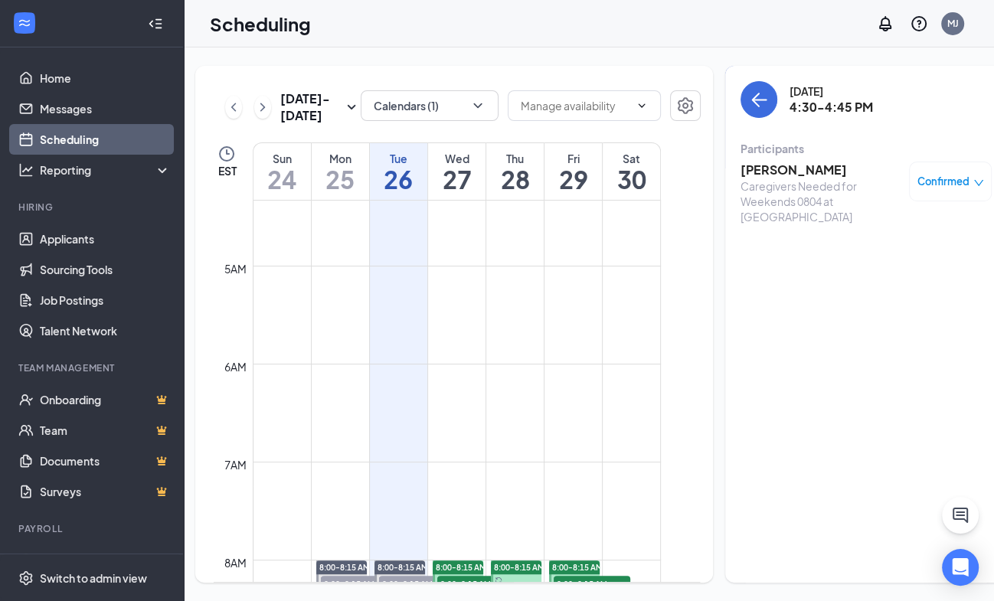
click at [745, 162] on h3 "Tracy Olsen" at bounding box center [820, 170] width 161 height 17
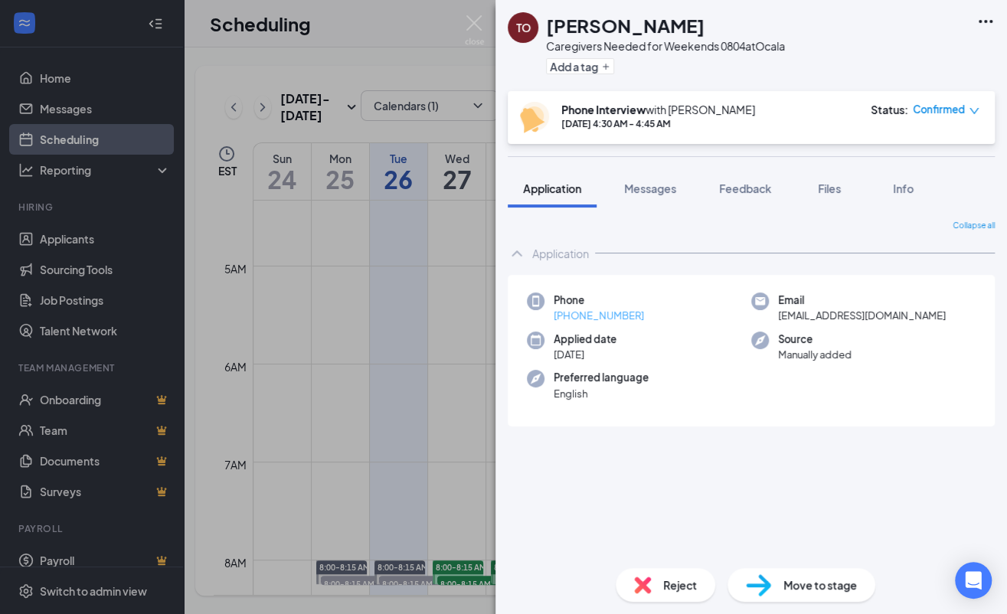
drag, startPoint x: 655, startPoint y: 313, endPoint x: 572, endPoint y: 316, distance: 83.5
click at [571, 315] on div "Phone +1 (978) 914-2528" at bounding box center [639, 307] width 224 height 31
copy link "978) 914-2528"
click at [652, 178] on button "Messages" at bounding box center [650, 188] width 83 height 38
click at [645, 185] on span "Messages" at bounding box center [650, 188] width 52 height 14
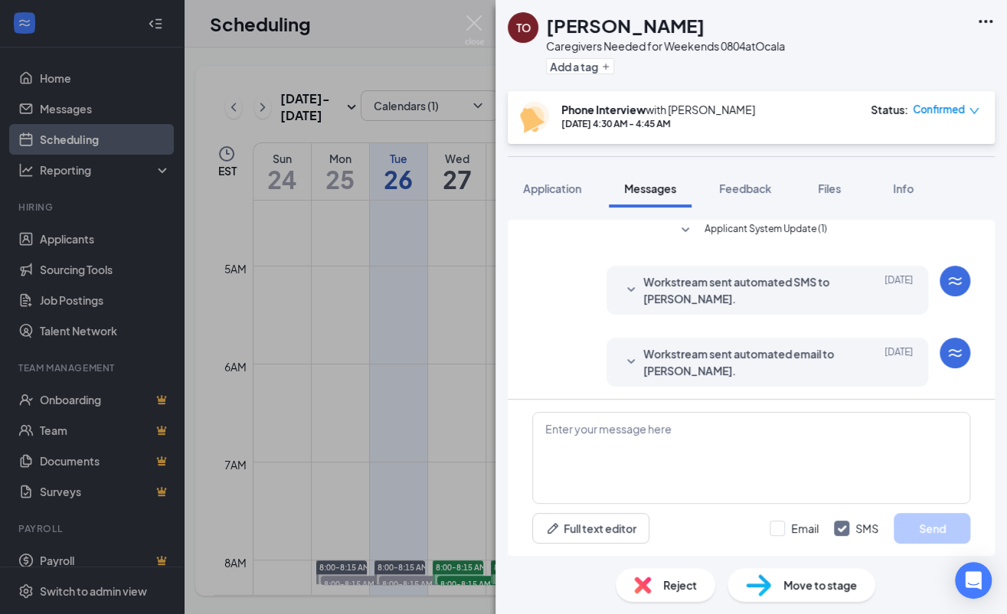
scroll to position [197, 0]
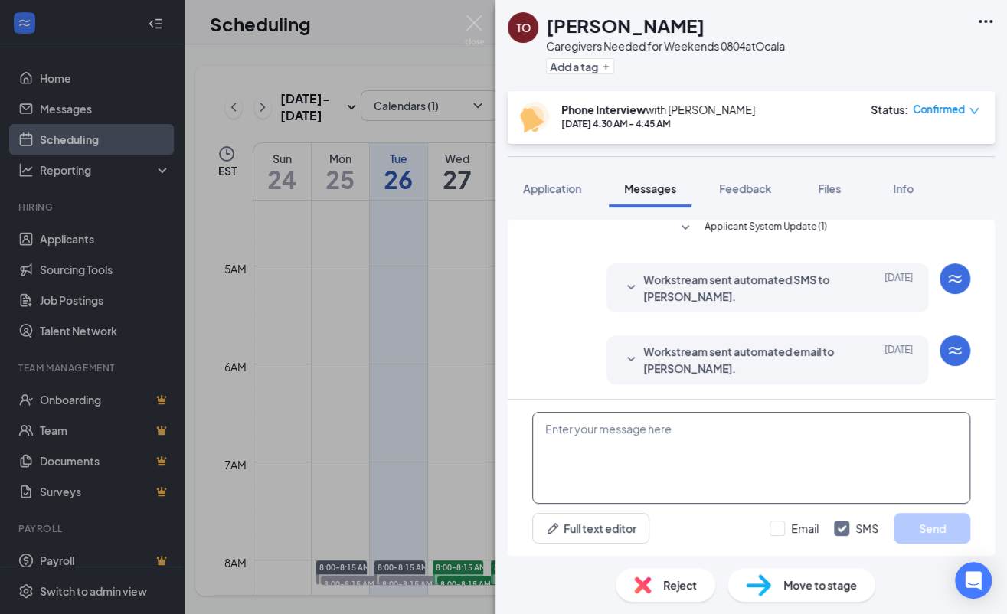
drag, startPoint x: 626, startPoint y: 475, endPoint x: 586, endPoint y: 436, distance: 55.8
click at [626, 475] on textarea at bounding box center [751, 458] width 438 height 92
paste textarea "your schedule for the In-person Interview will be on August , at 3PM. Our addre…"
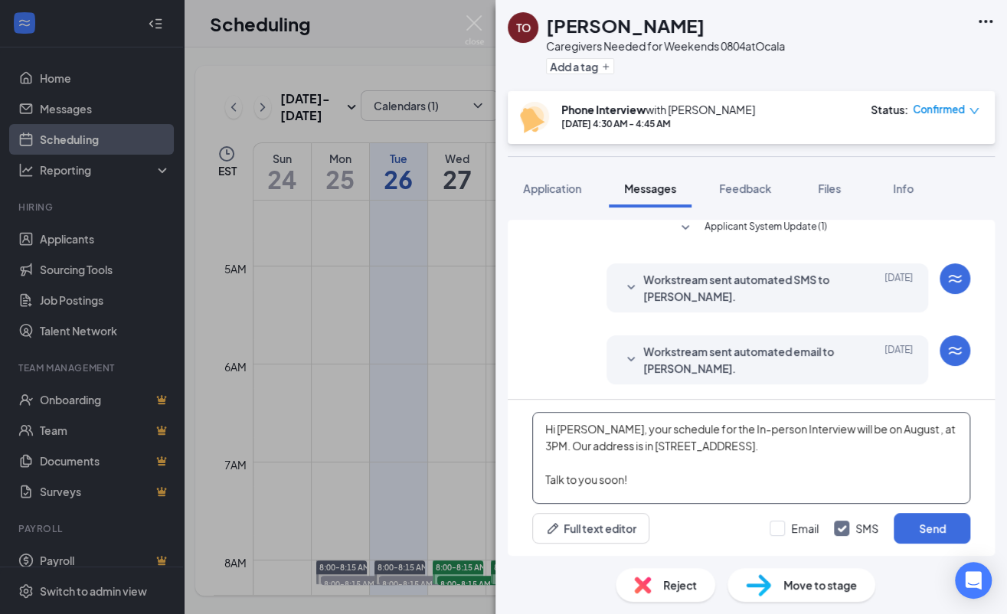
click at [882, 429] on textarea "Hi Tracy, your schedule for the In-person Interview will be on August , at 3PM.…" at bounding box center [751, 458] width 438 height 92
click at [564, 445] on textarea "Hi Tracy, your schedule for the In-person Interview will be on August 28, Thurs…" at bounding box center [751, 458] width 438 height 92
type textarea "Hi Tracy, your schedule for the In-person Interview will be on August 28, Thurs…"
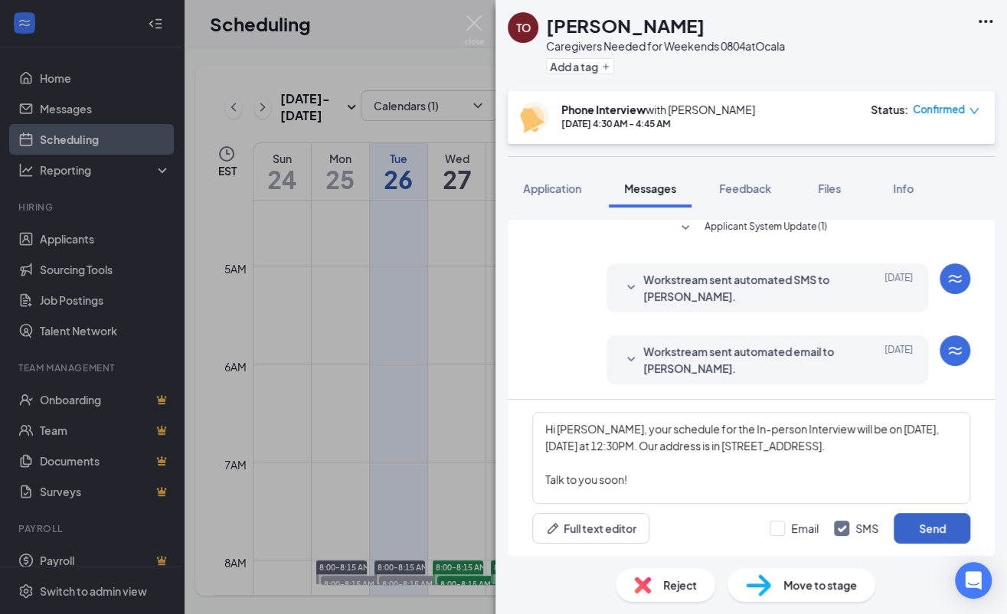
click at [935, 532] on button "Send" at bounding box center [931, 528] width 77 height 31
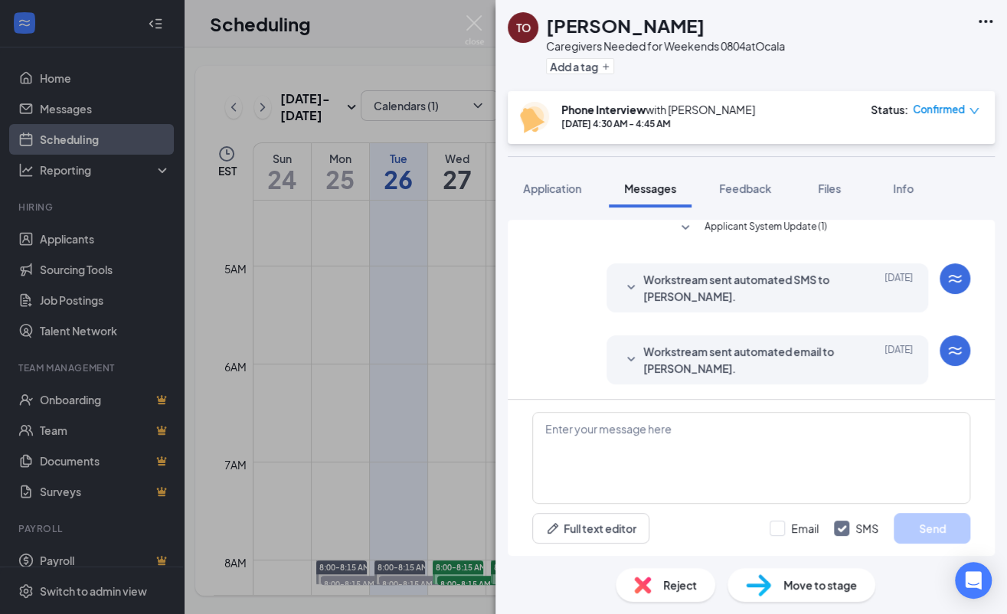
scroll to position [347, 0]
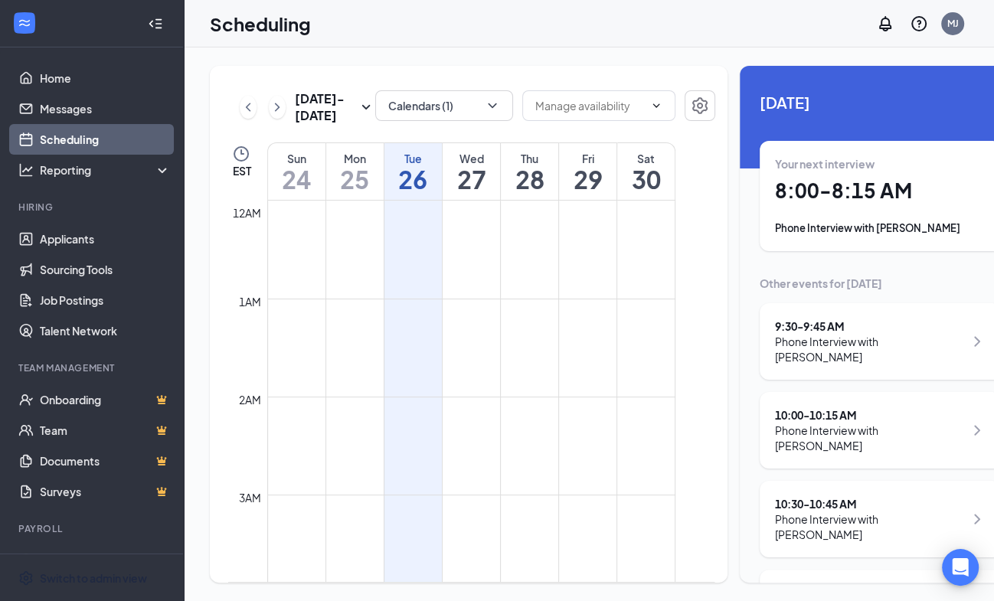
scroll to position [753, 0]
